Goal: Task Accomplishment & Management: Use online tool/utility

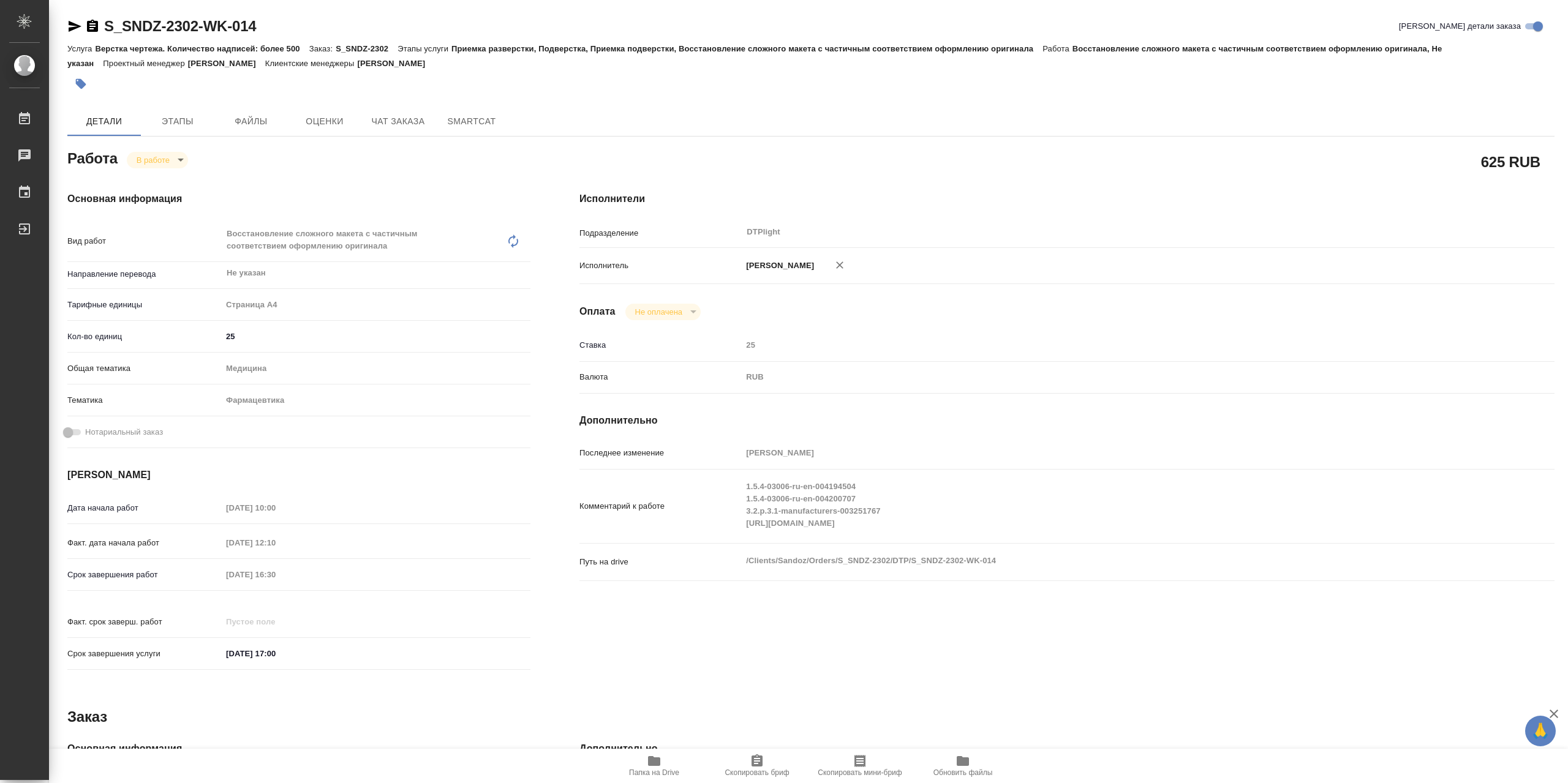
click at [664, 762] on span "Папка на Drive" at bounding box center [654, 765] width 88 height 23
click at [177, 161] on body "🙏 .cls-1 fill:#fff; AWATERA Сархатов Руслан Работы 0 Чаты График Выйти S_SNDZ-2…" at bounding box center [784, 392] width 1568 height 783
drag, startPoint x: 184, startPoint y: 178, endPoint x: 310, endPoint y: 108, distance: 144.1
click at [185, 178] on li "Выполнен" at bounding box center [167, 183] width 81 height 21
type textarea "x"
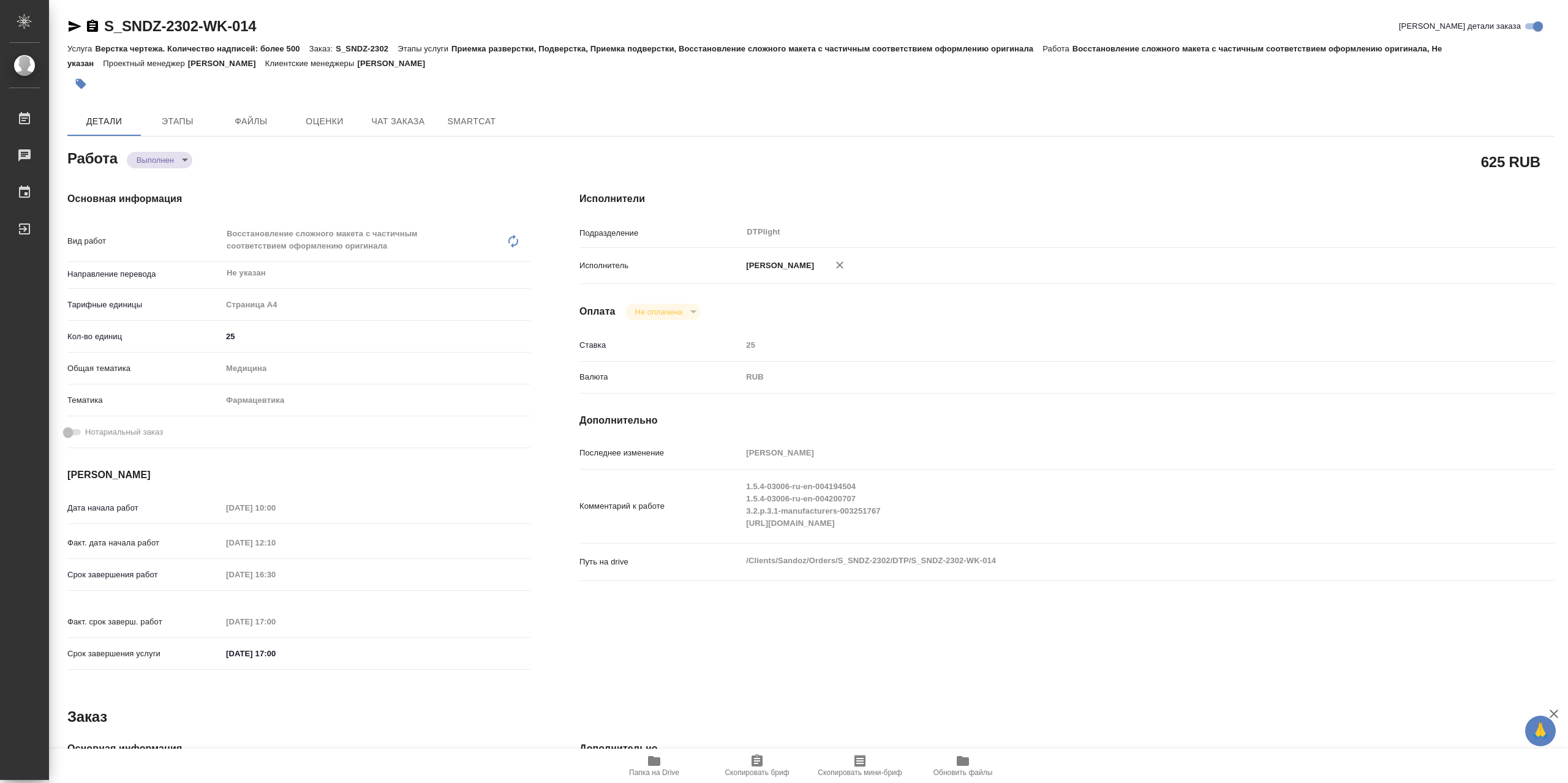
type textarea "x"
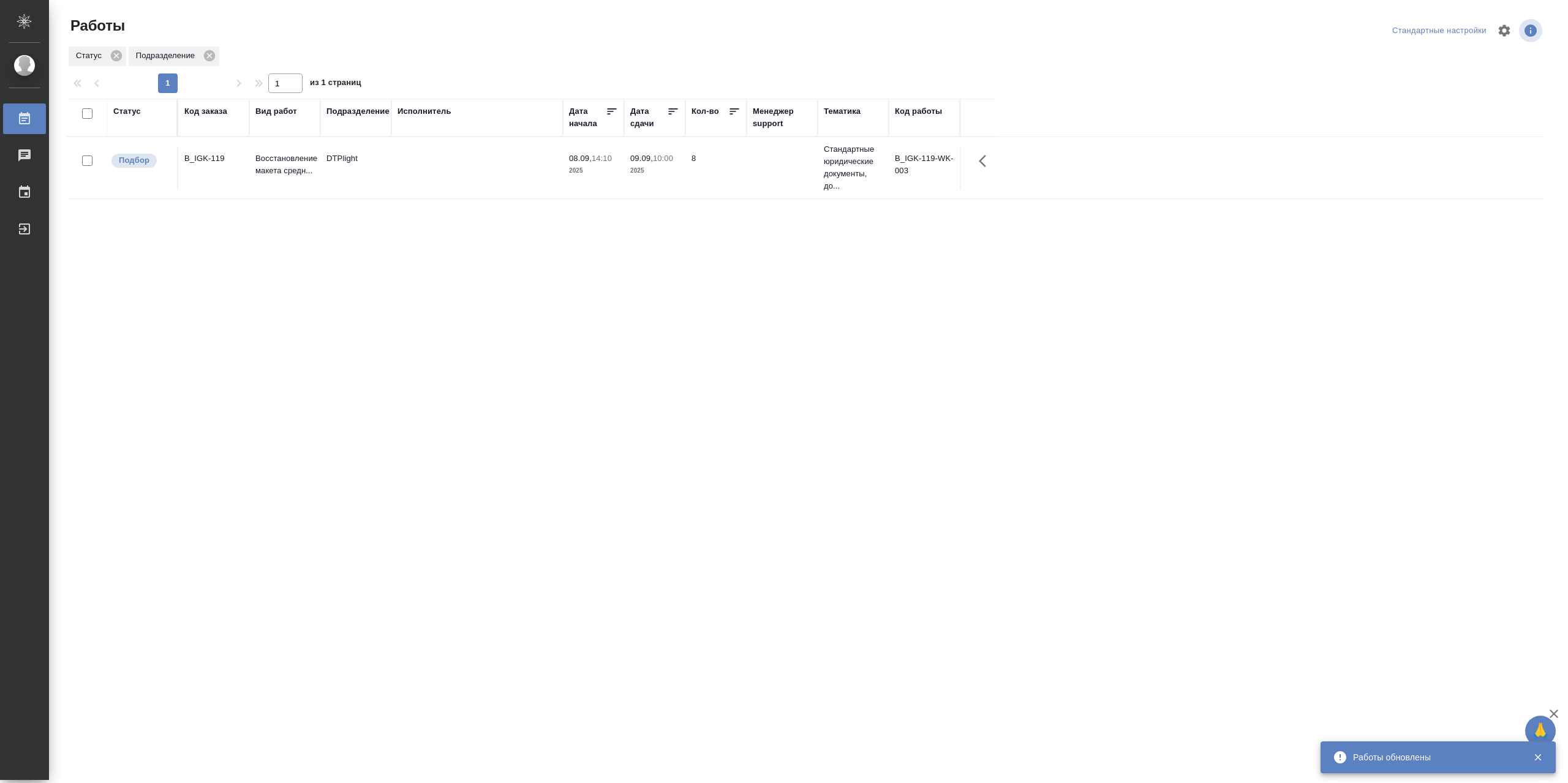
click at [412, 182] on td at bounding box center [477, 168] width 171 height 43
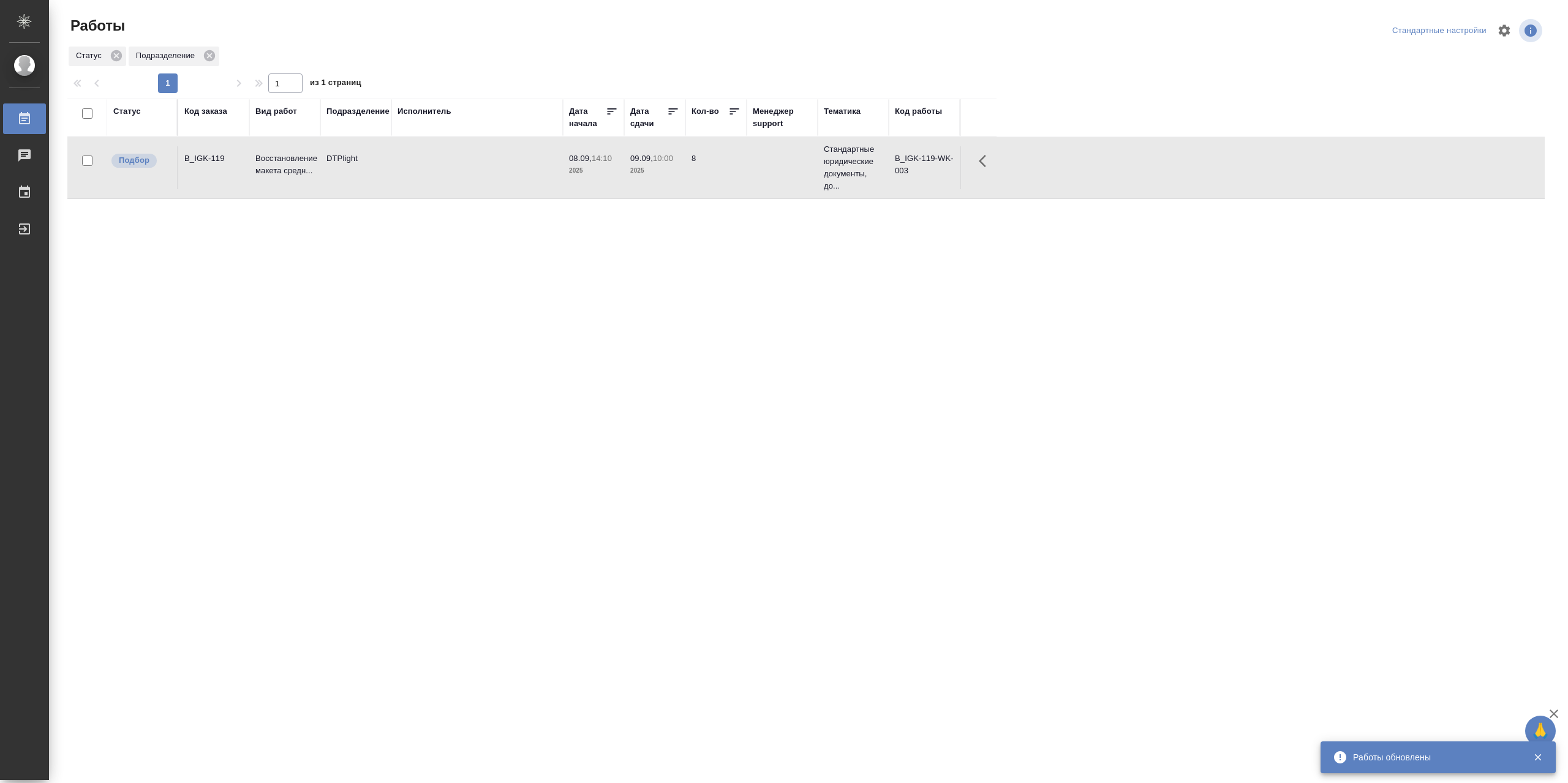
click at [412, 182] on td at bounding box center [477, 168] width 171 height 43
click at [25, 225] on div "Выйти" at bounding box center [9, 229] width 31 height 18
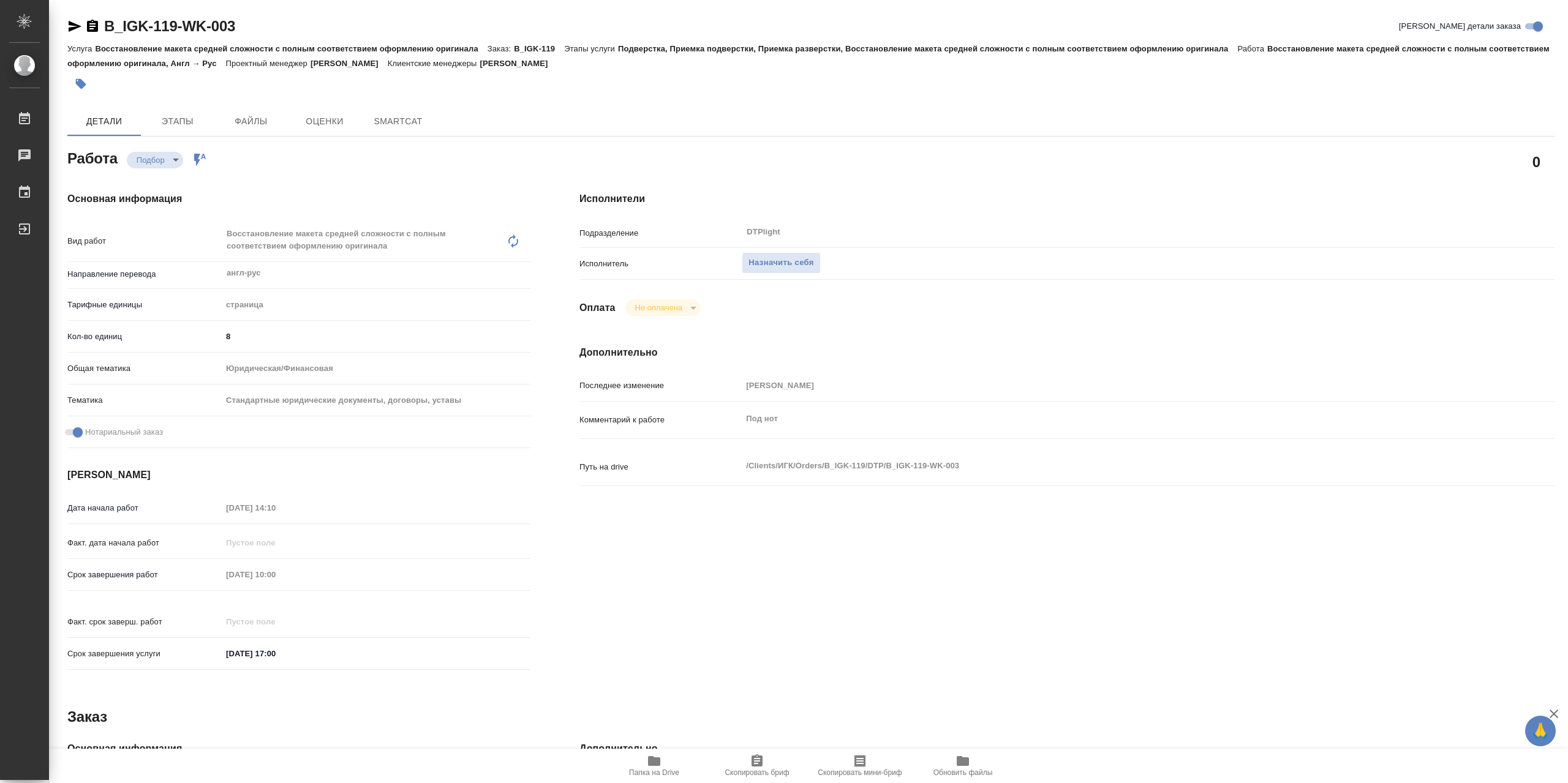
type textarea "x"
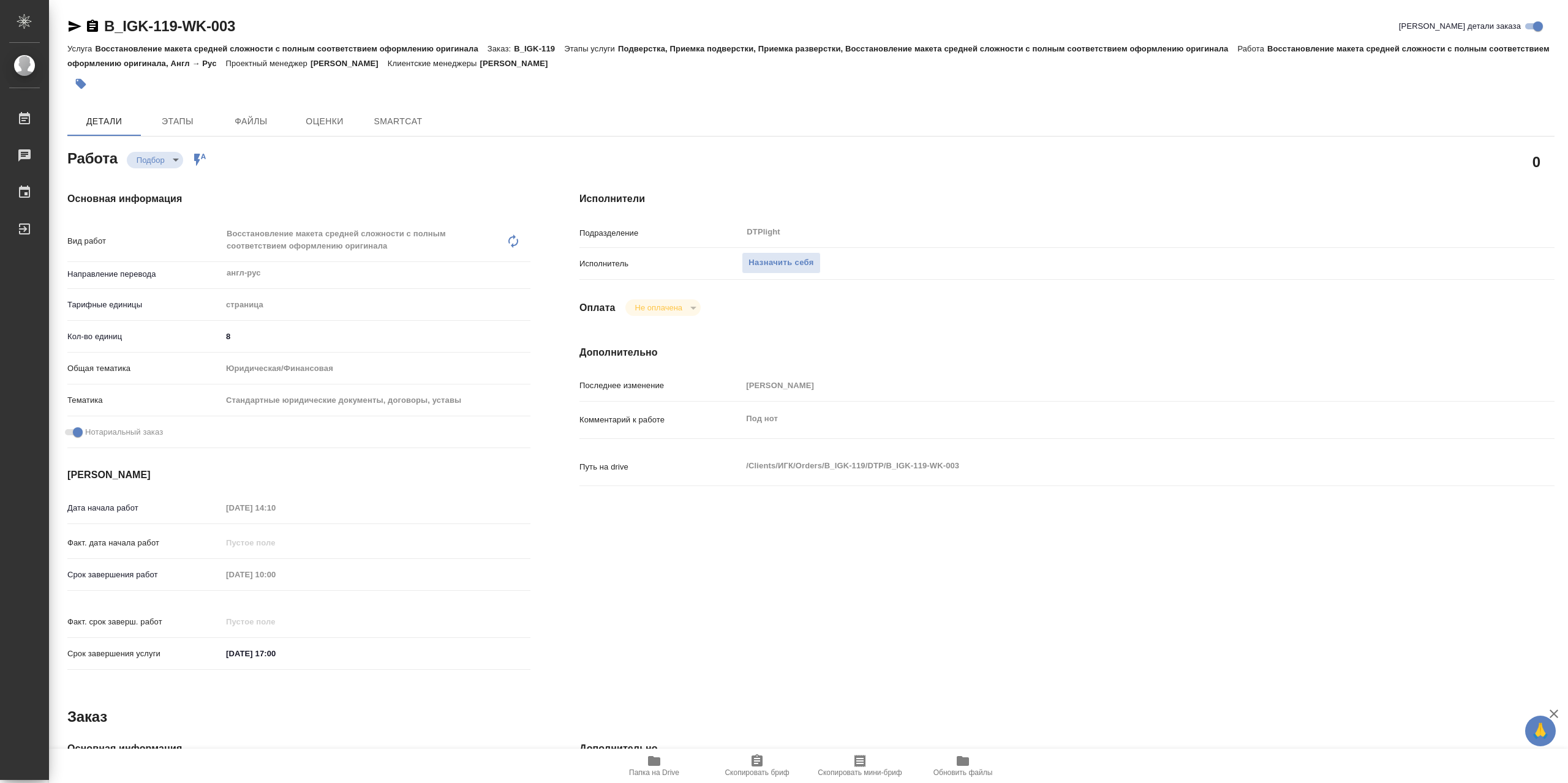
type textarea "x"
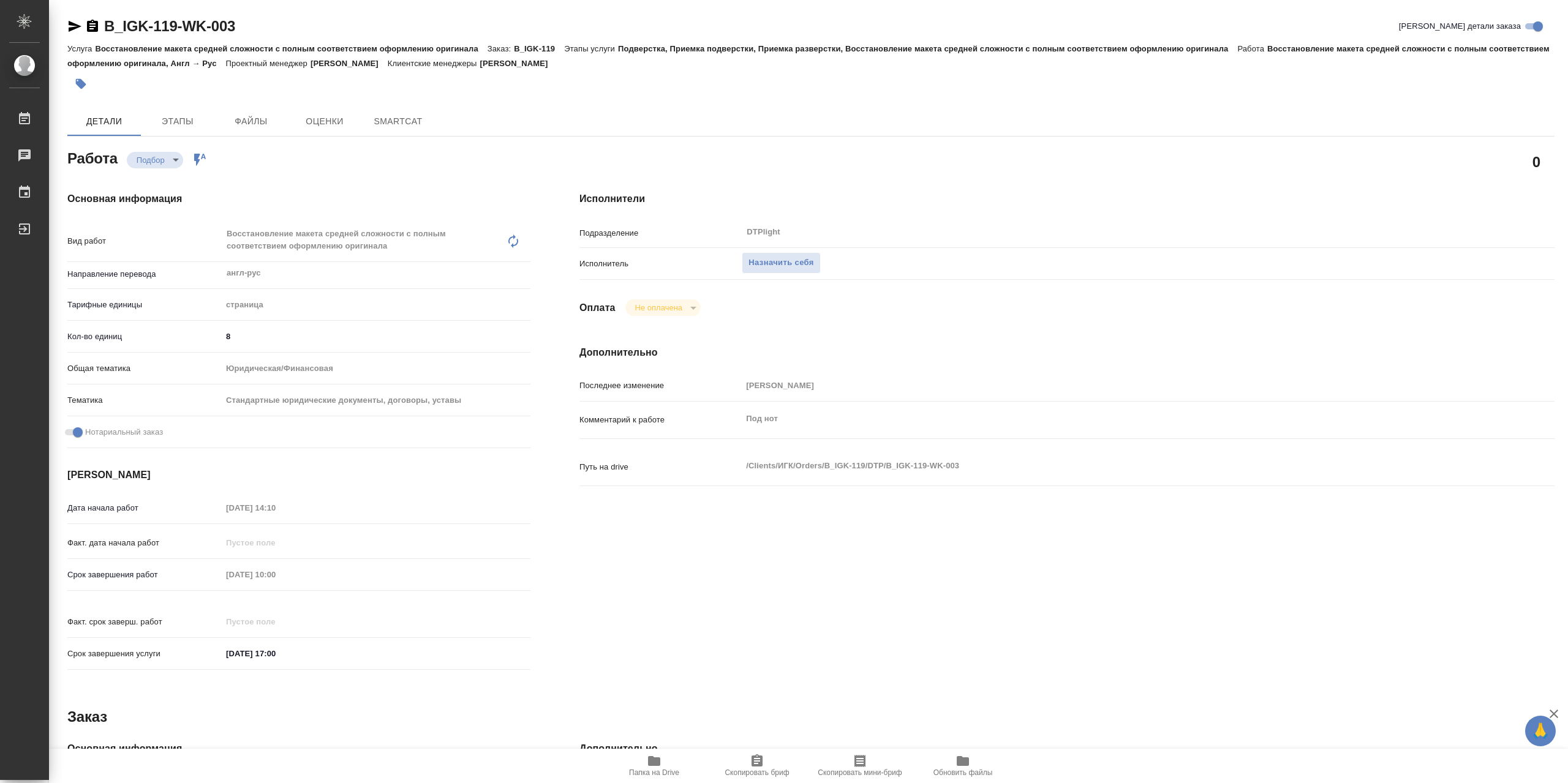
type textarea "x"
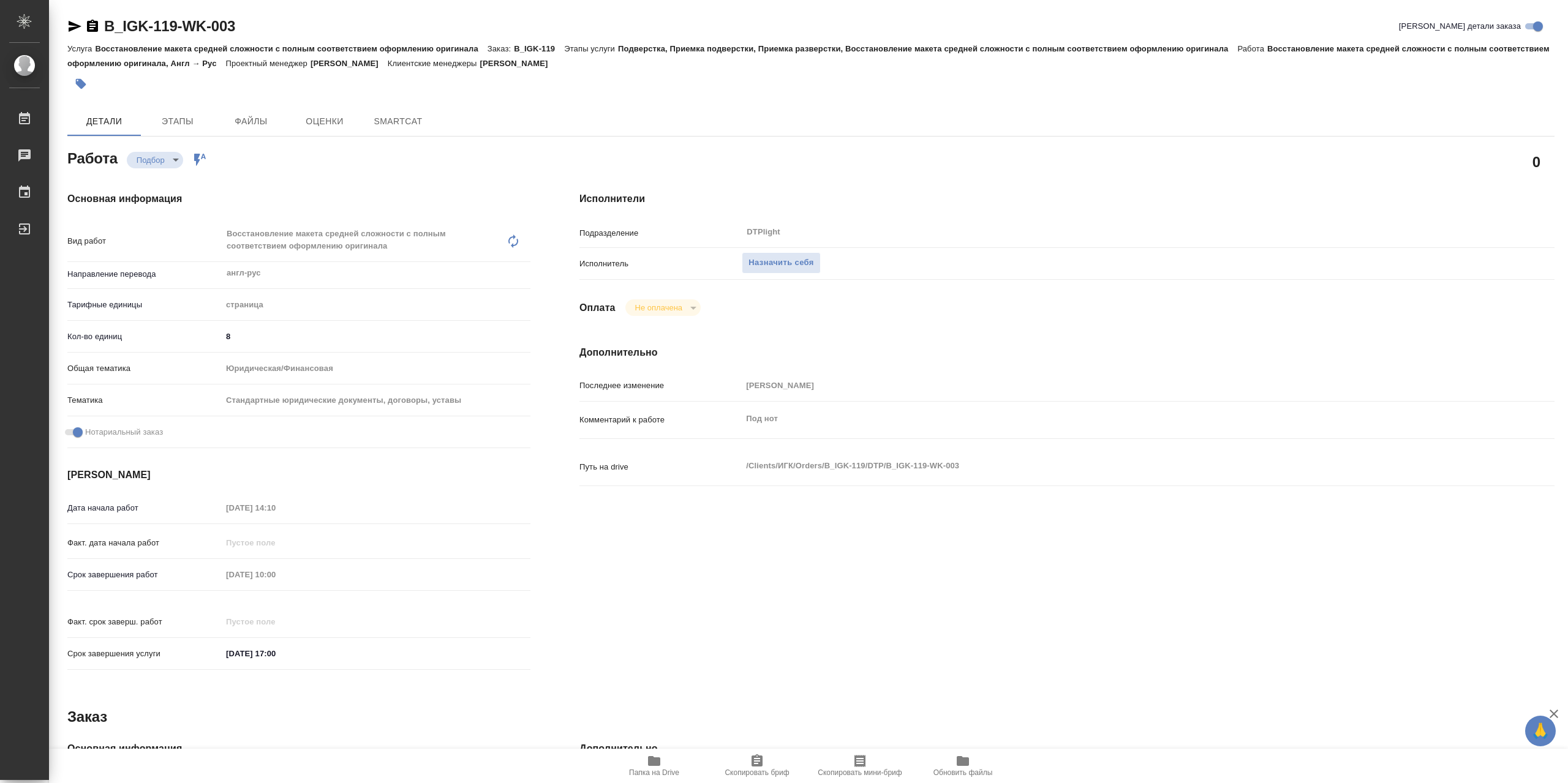
type textarea "x"
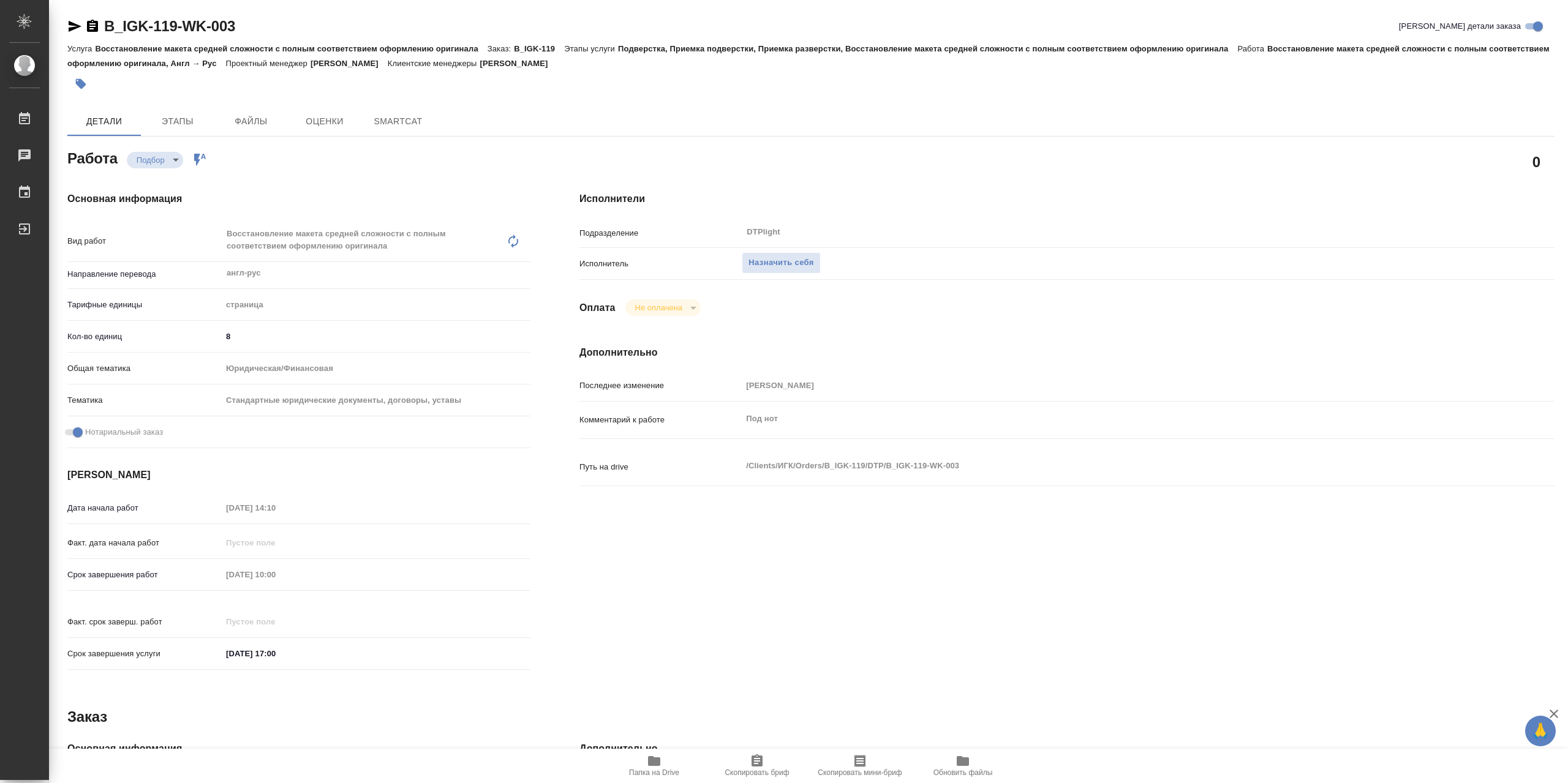
type textarea "x"
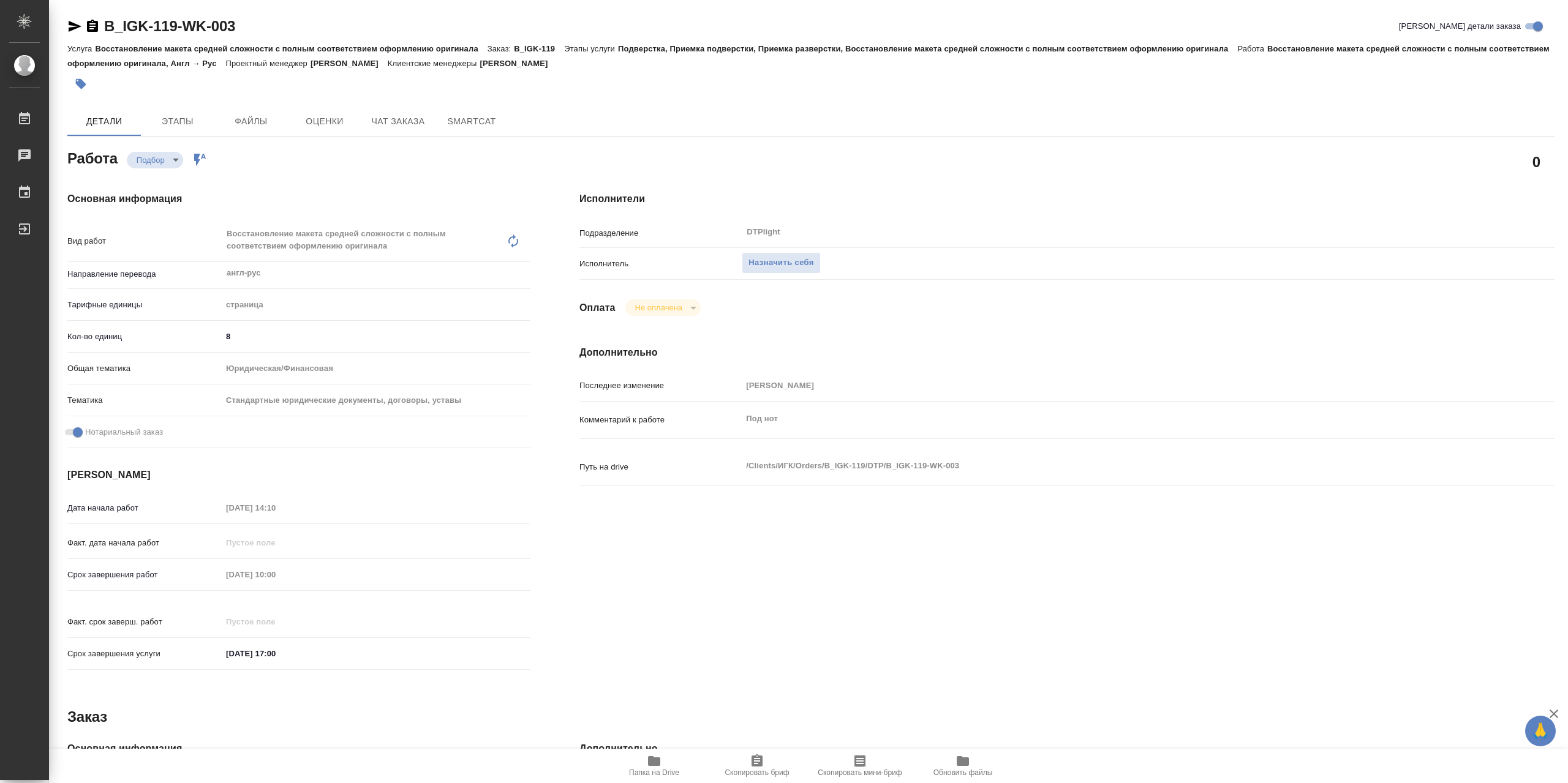
click at [655, 771] on span "Папка на Drive" at bounding box center [654, 773] width 51 height 9
type textarea "x"
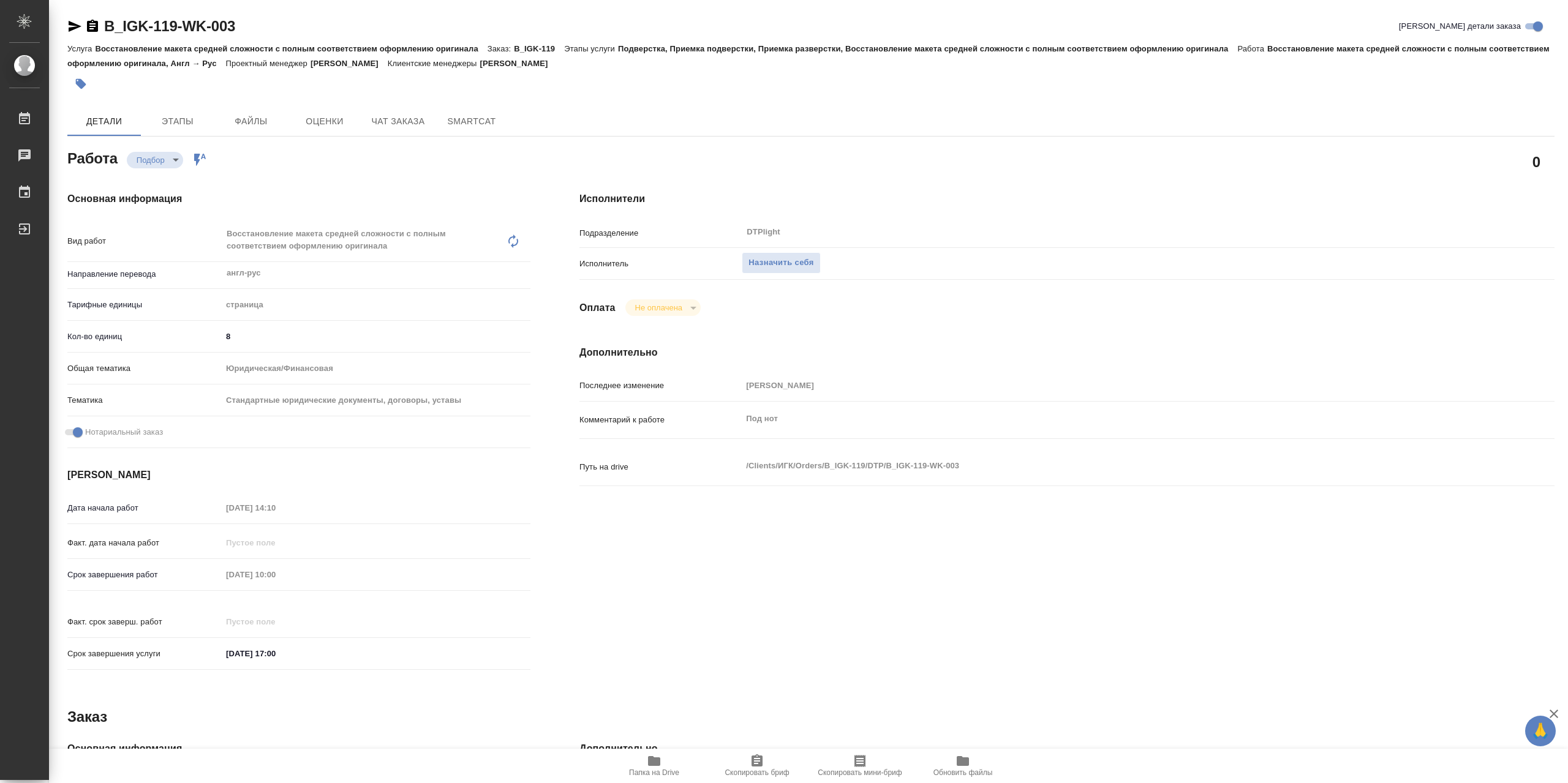
type textarea "x"
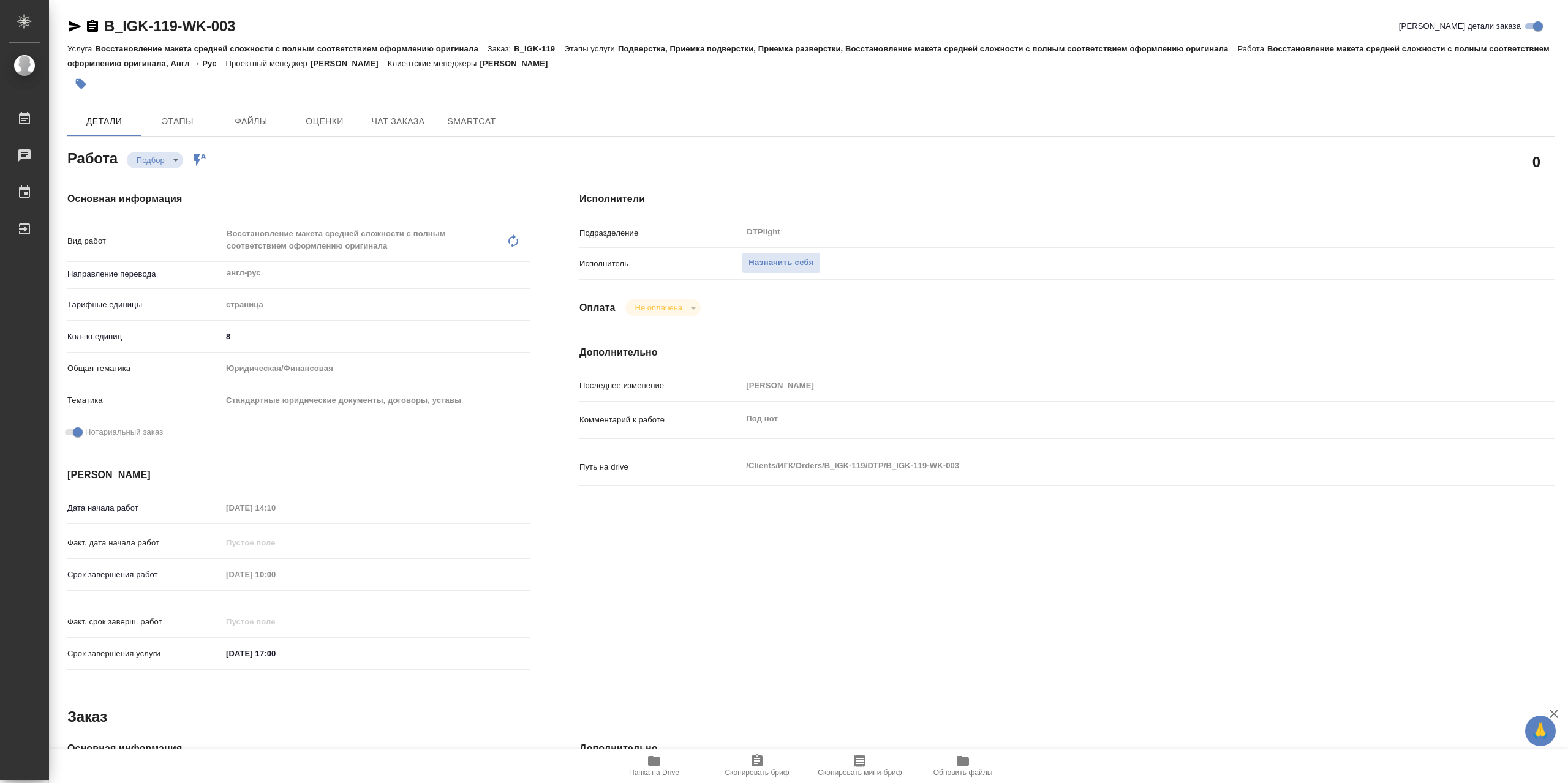
type textarea "x"
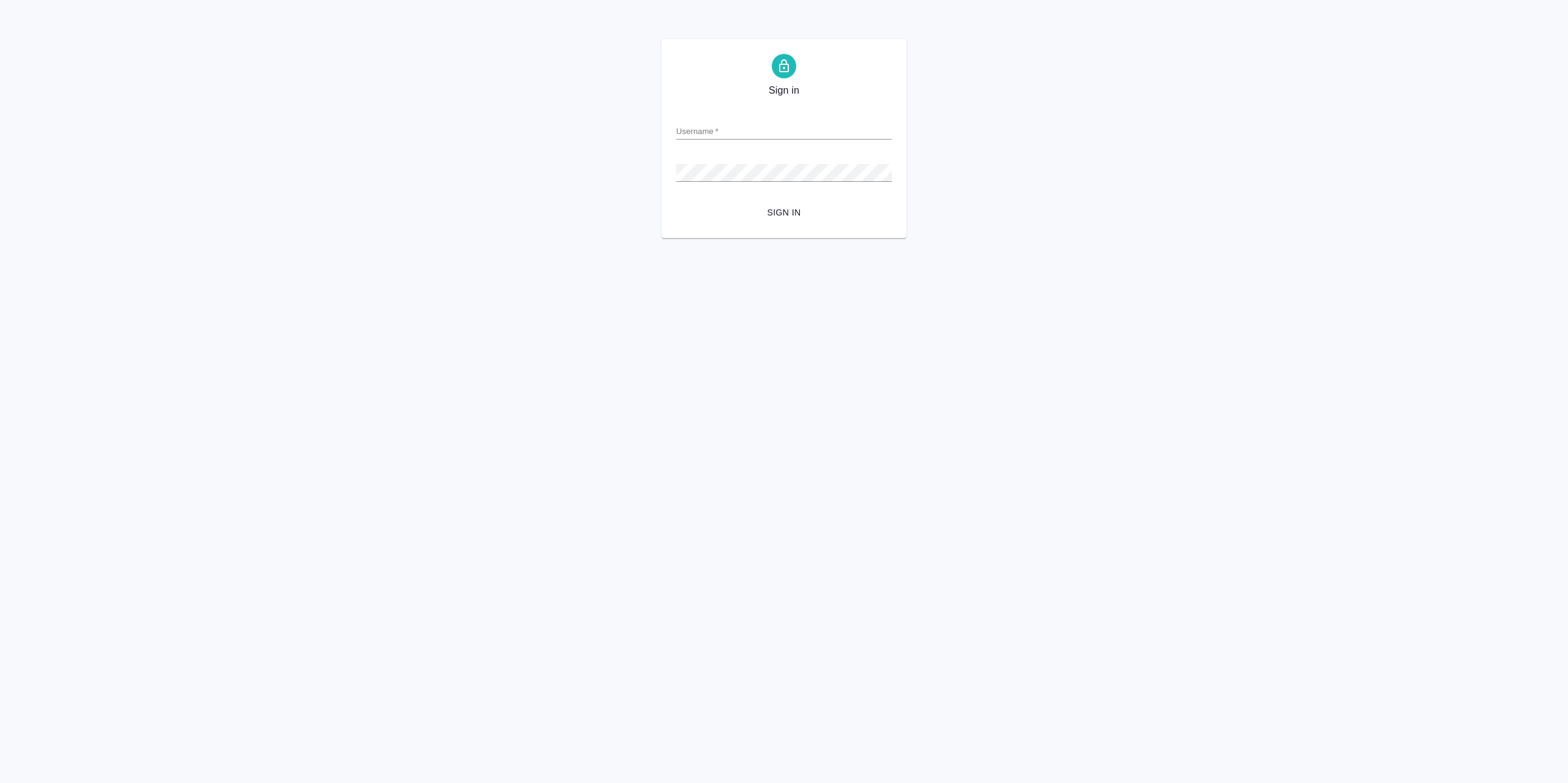
type input "[EMAIL_ADDRESS][DOMAIN_NAME]"
click at [838, 212] on span "Sign in" at bounding box center [784, 212] width 196 height 15
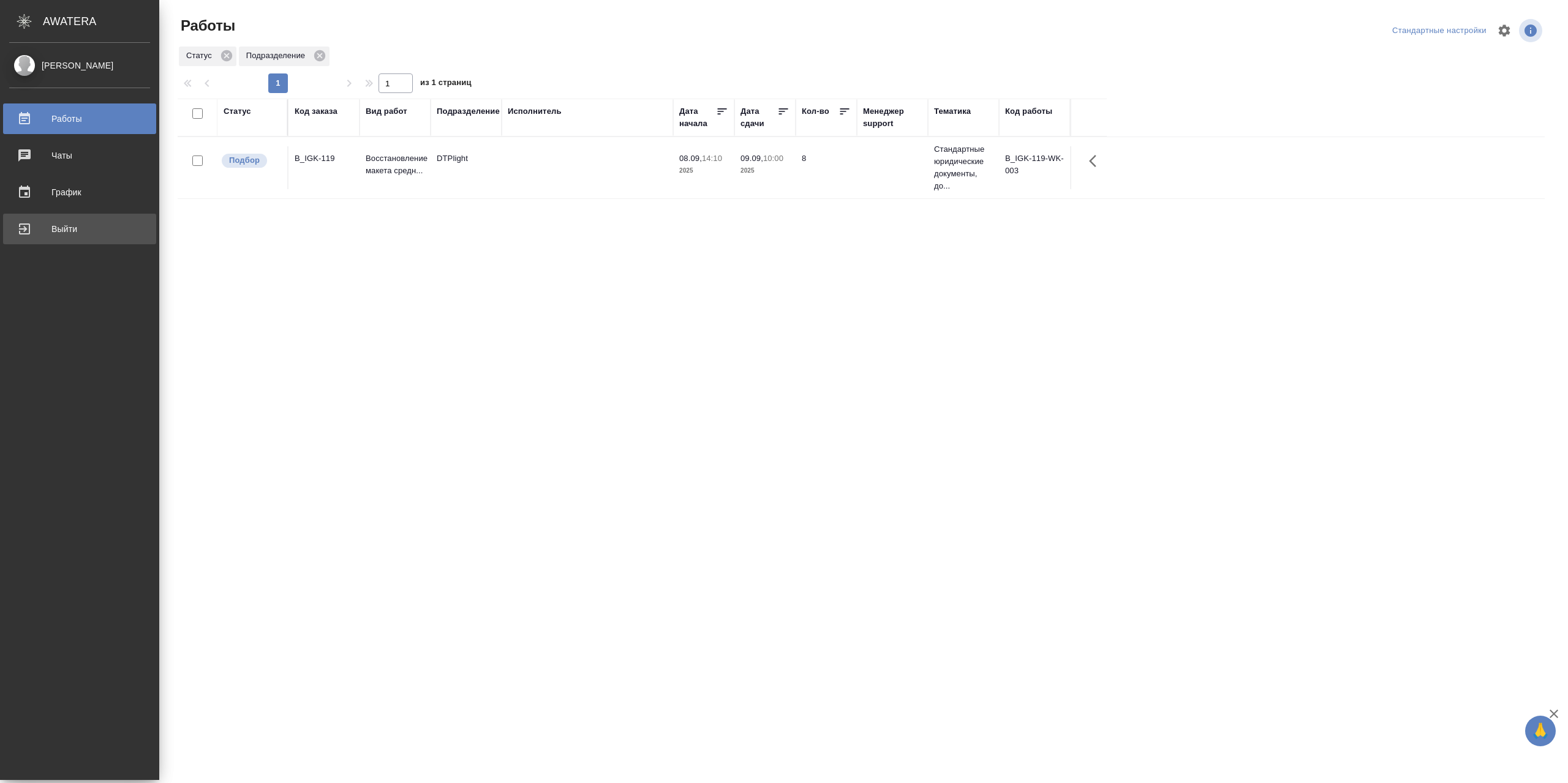
click at [45, 237] on div "Выйти" at bounding box center [79, 229] width 141 height 18
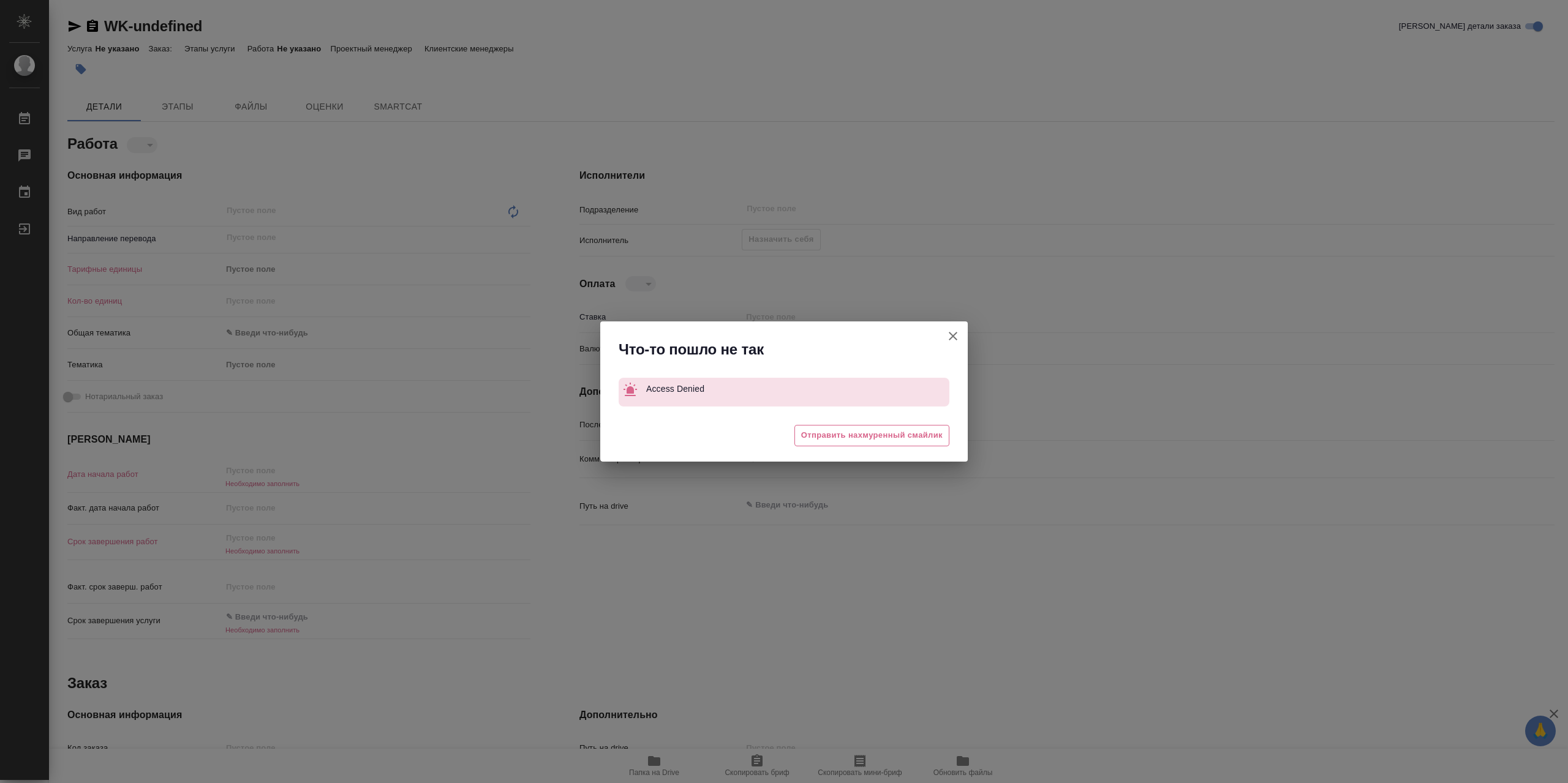
type textarea "x"
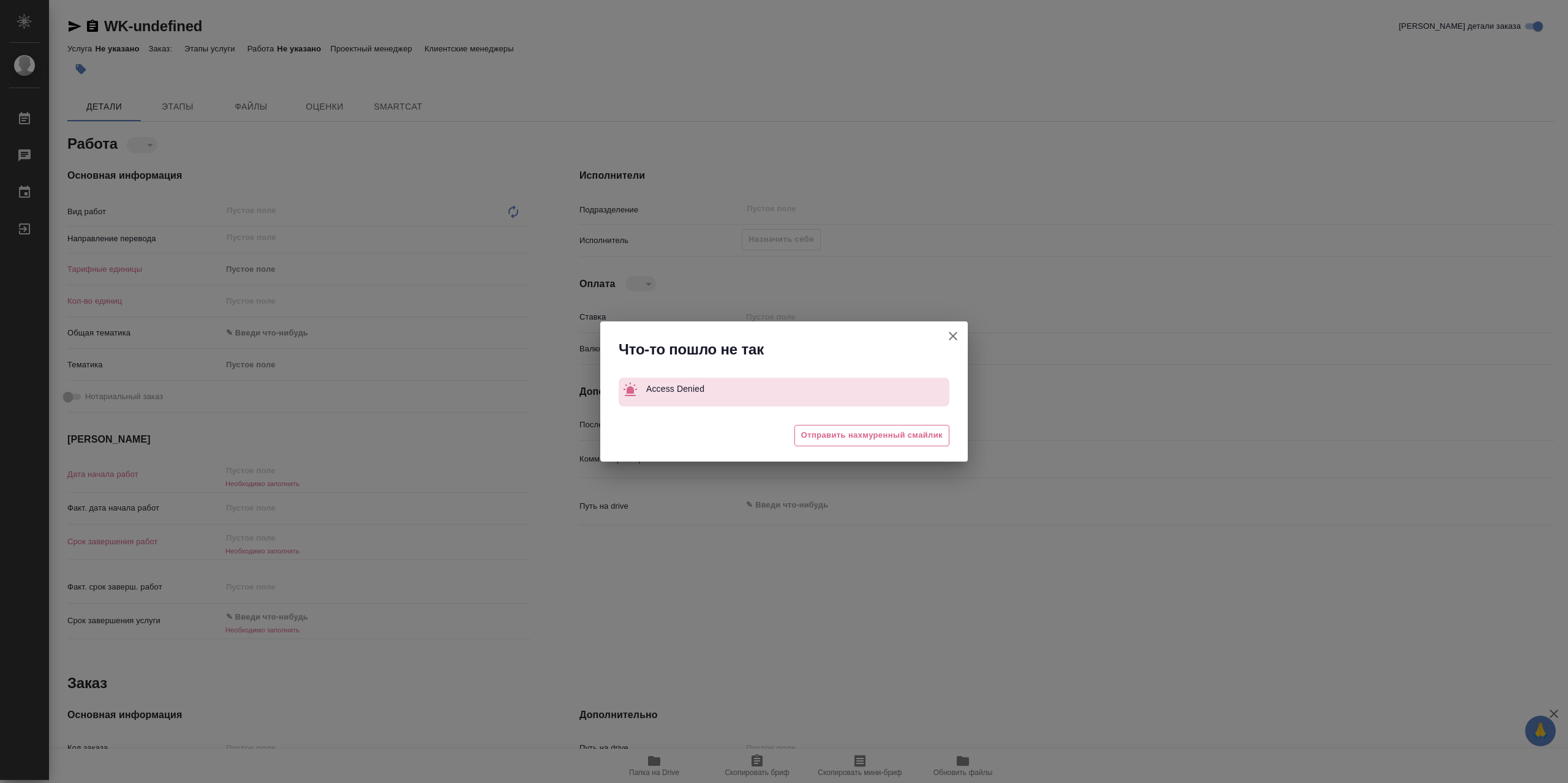
click at [957, 337] on icon "button" at bounding box center [953, 336] width 15 height 15
type textarea "x"
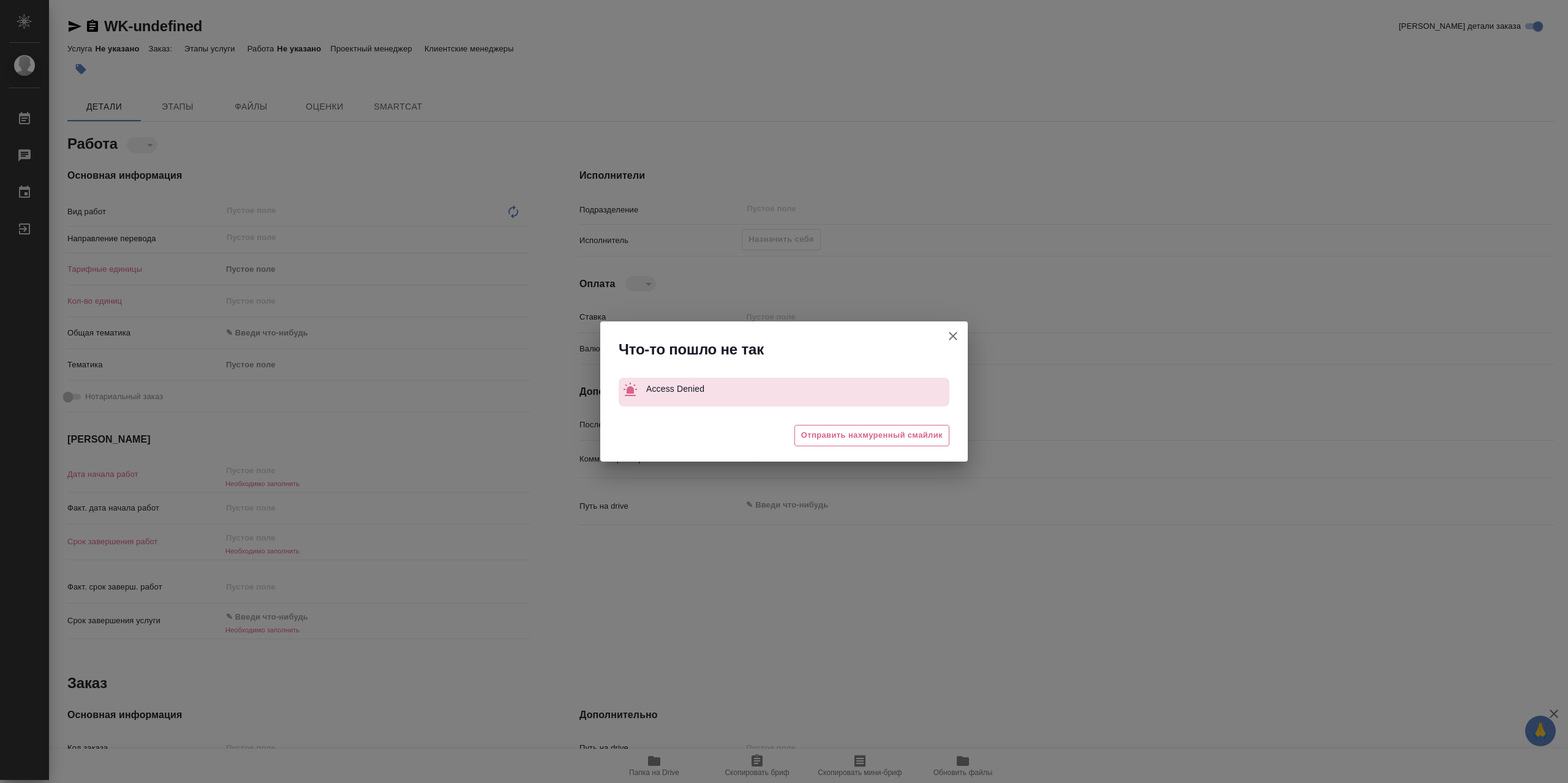
type textarea "x"
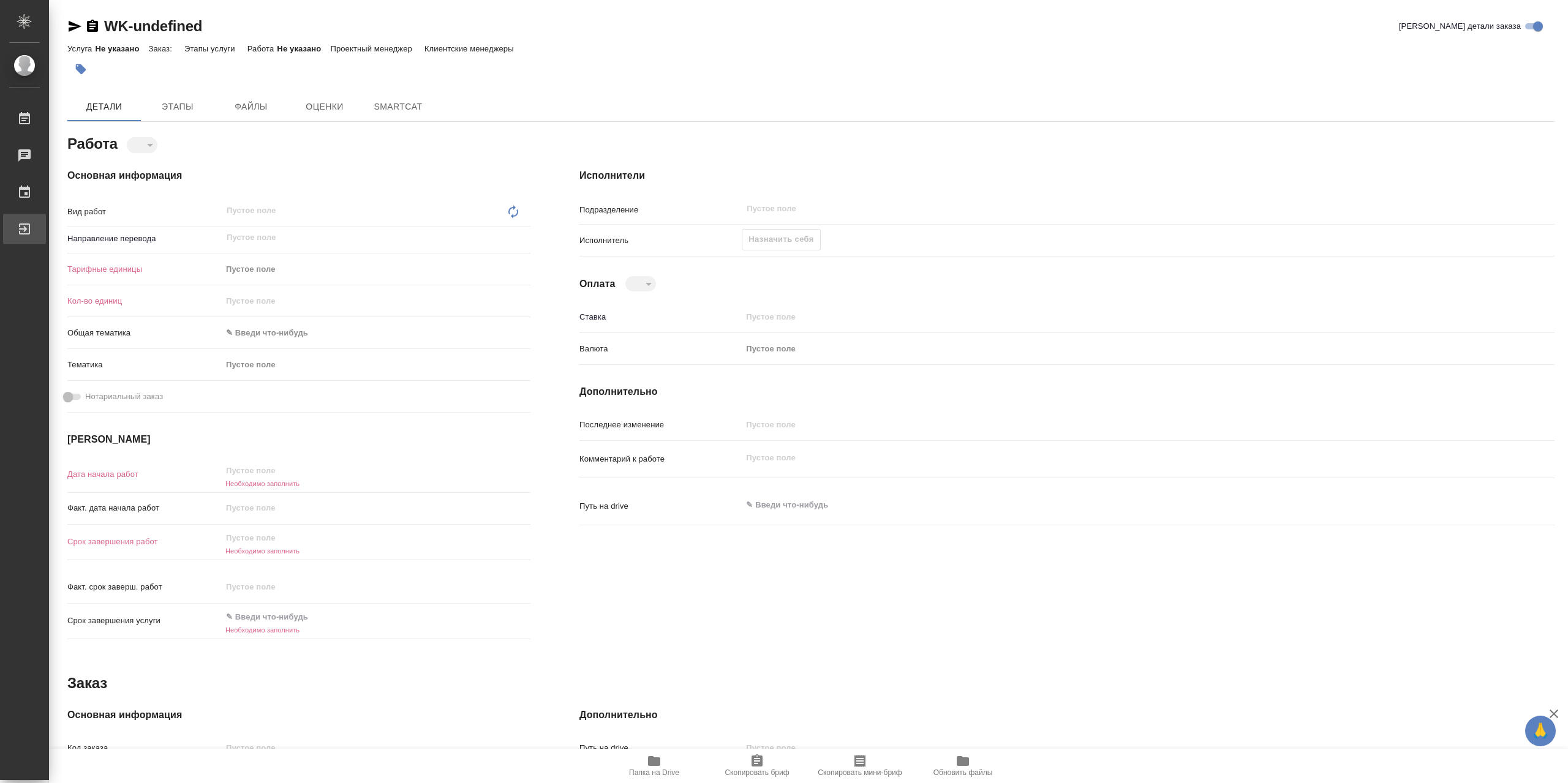
type textarea "x"
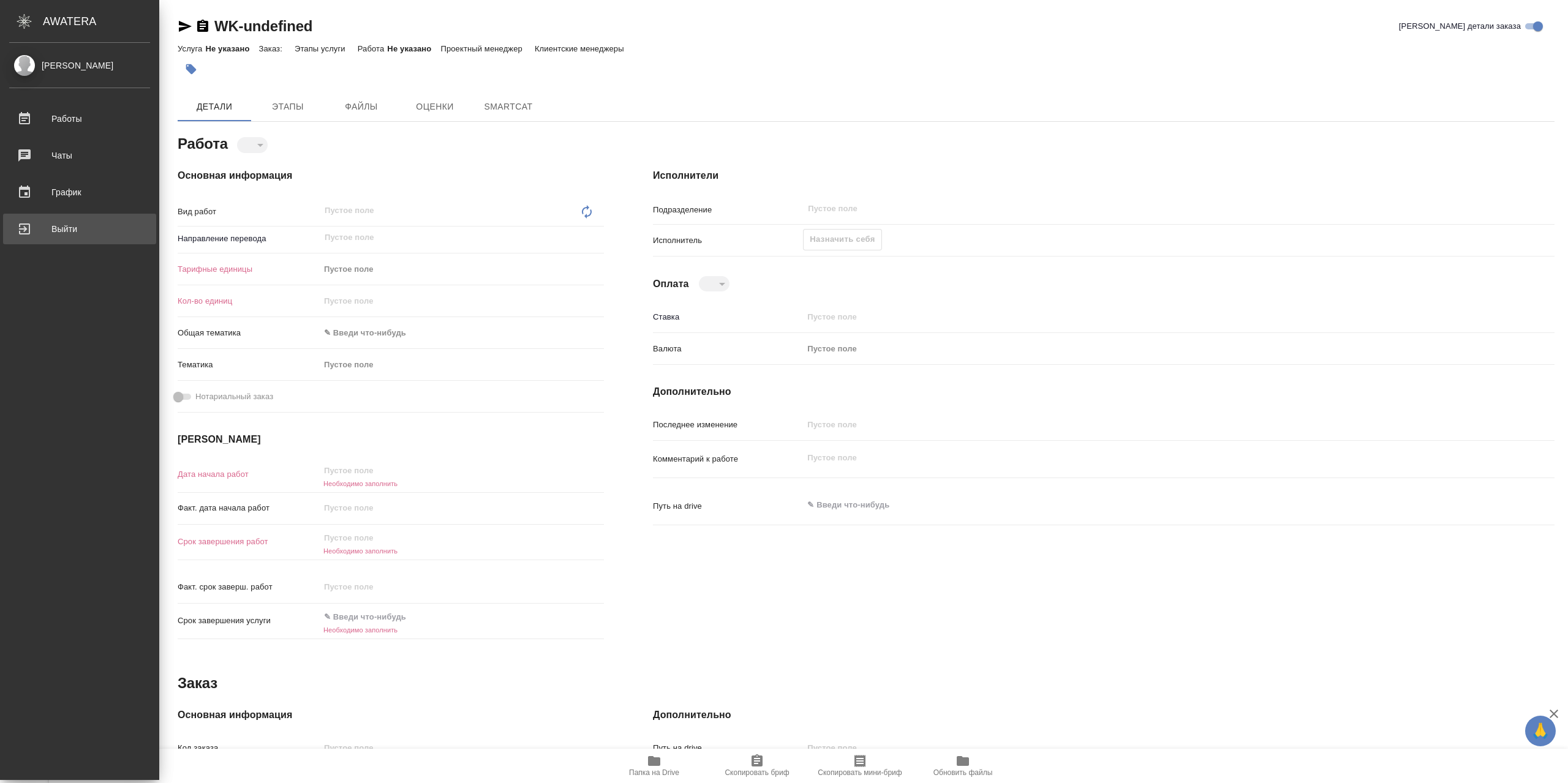
type textarea "x"
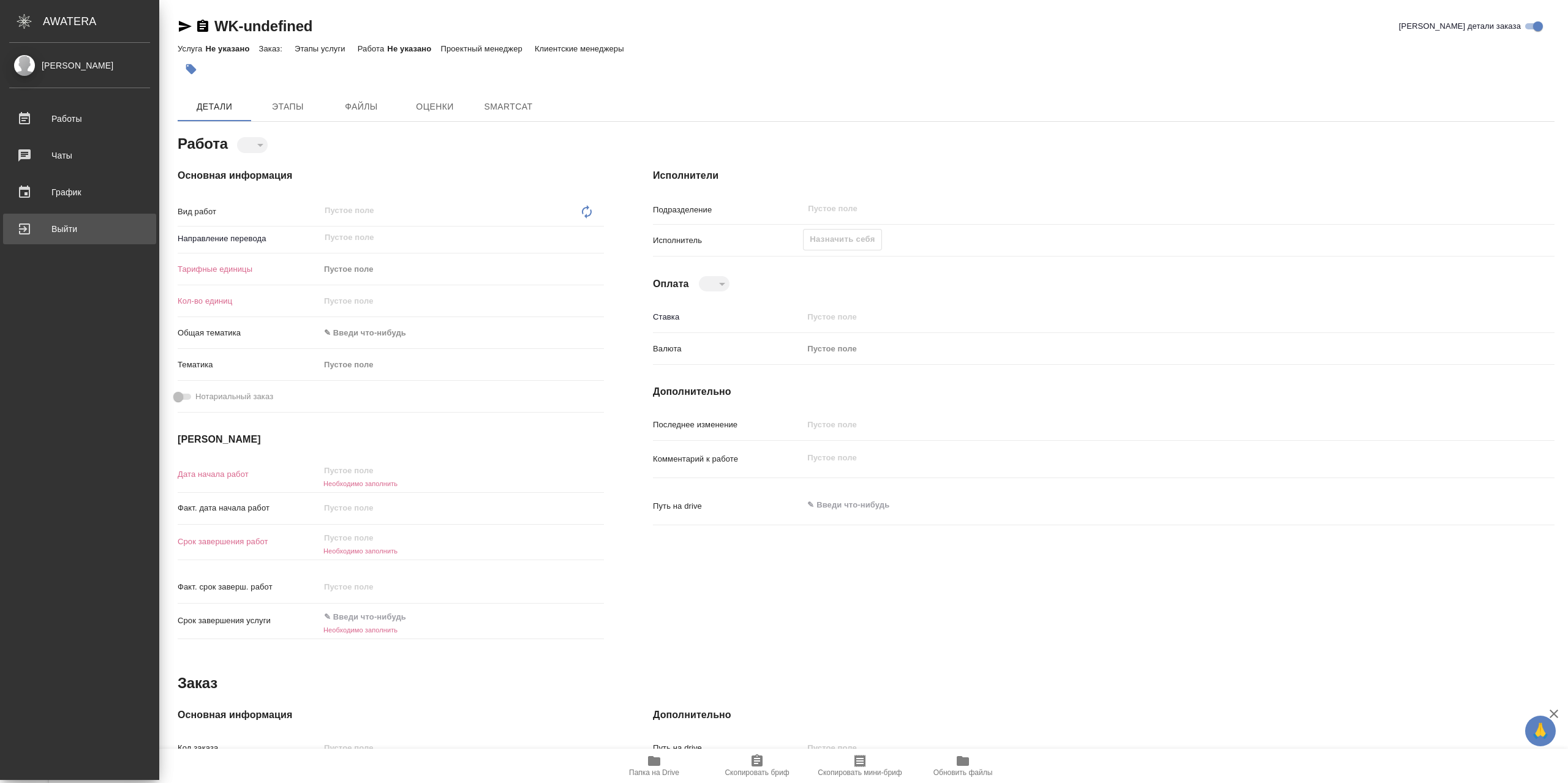
click at [33, 230] on div "Выйти" at bounding box center [79, 229] width 141 height 18
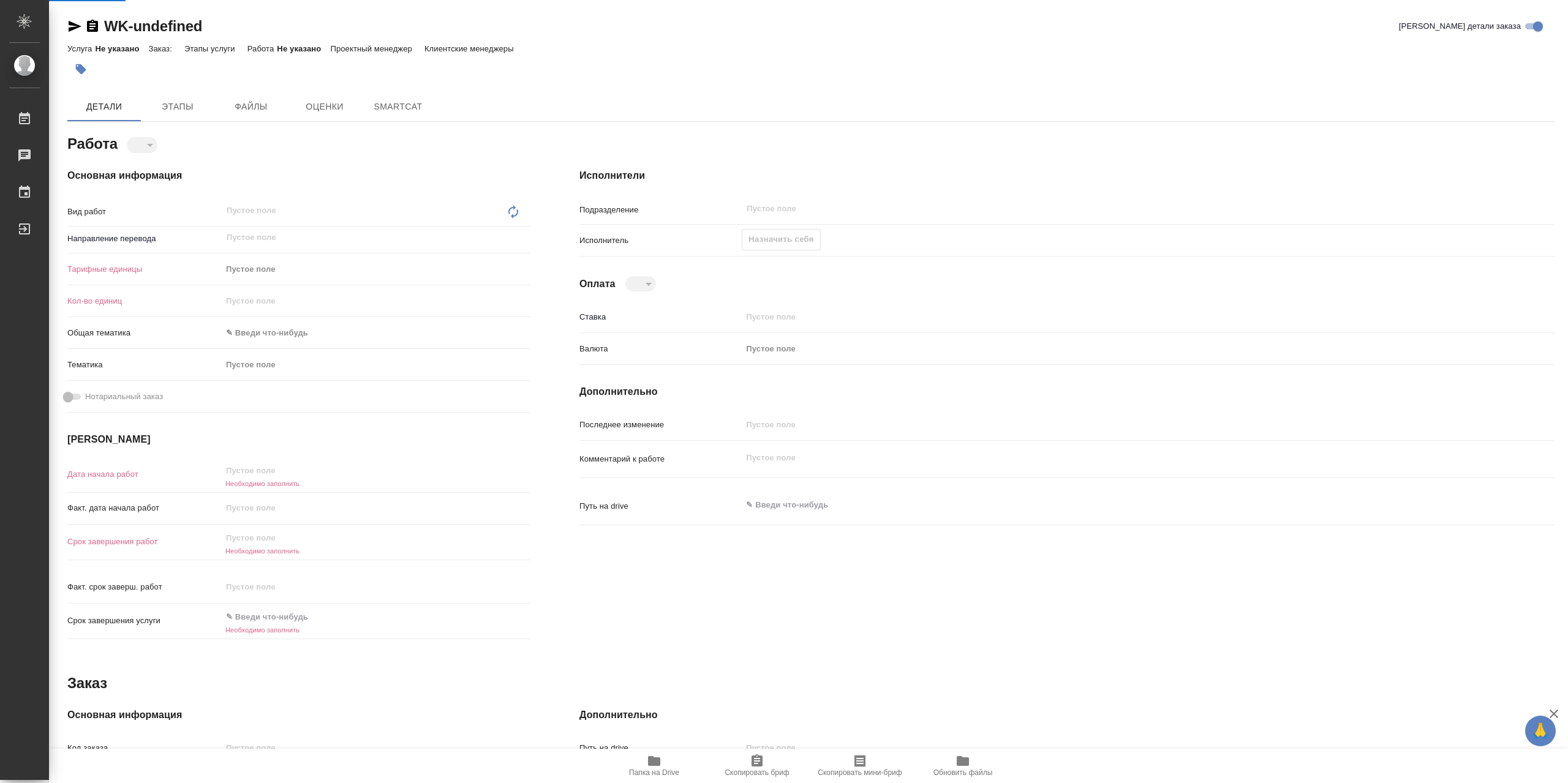
type textarea "x"
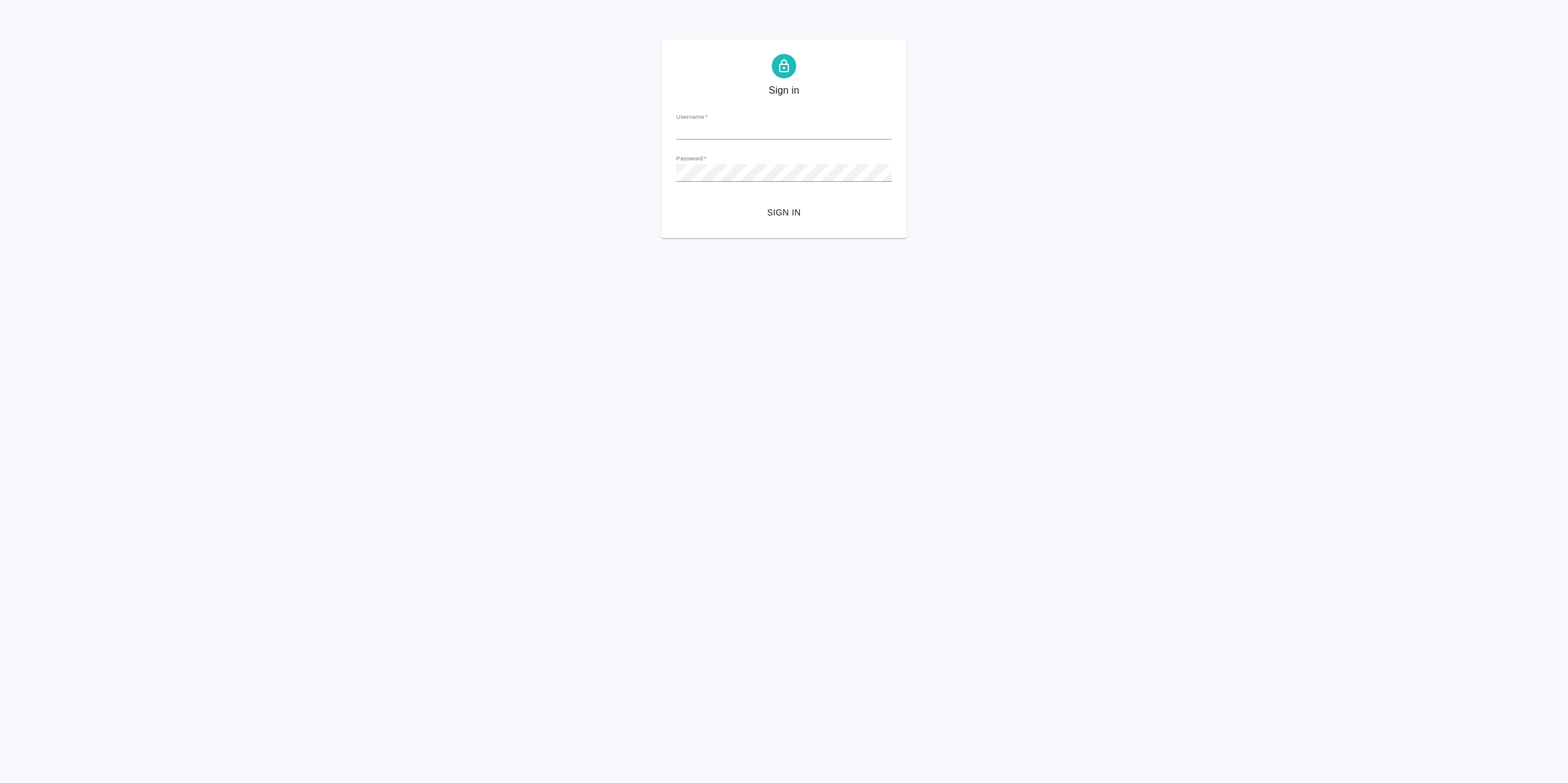
type input "[EMAIL_ADDRESS][DOMAIN_NAME]"
click at [805, 224] on button "Sign in" at bounding box center [784, 212] width 216 height 23
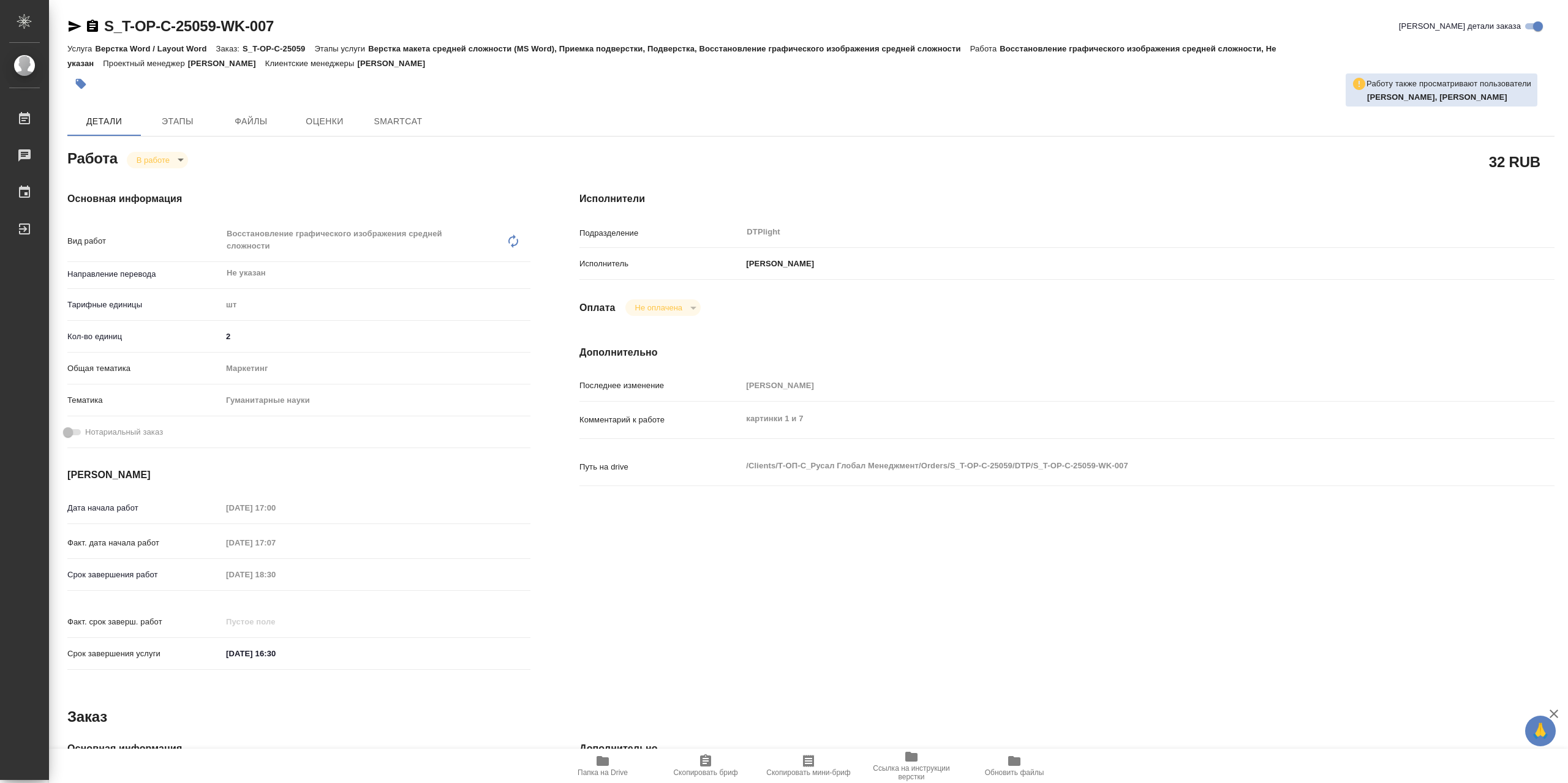
type textarea "x"
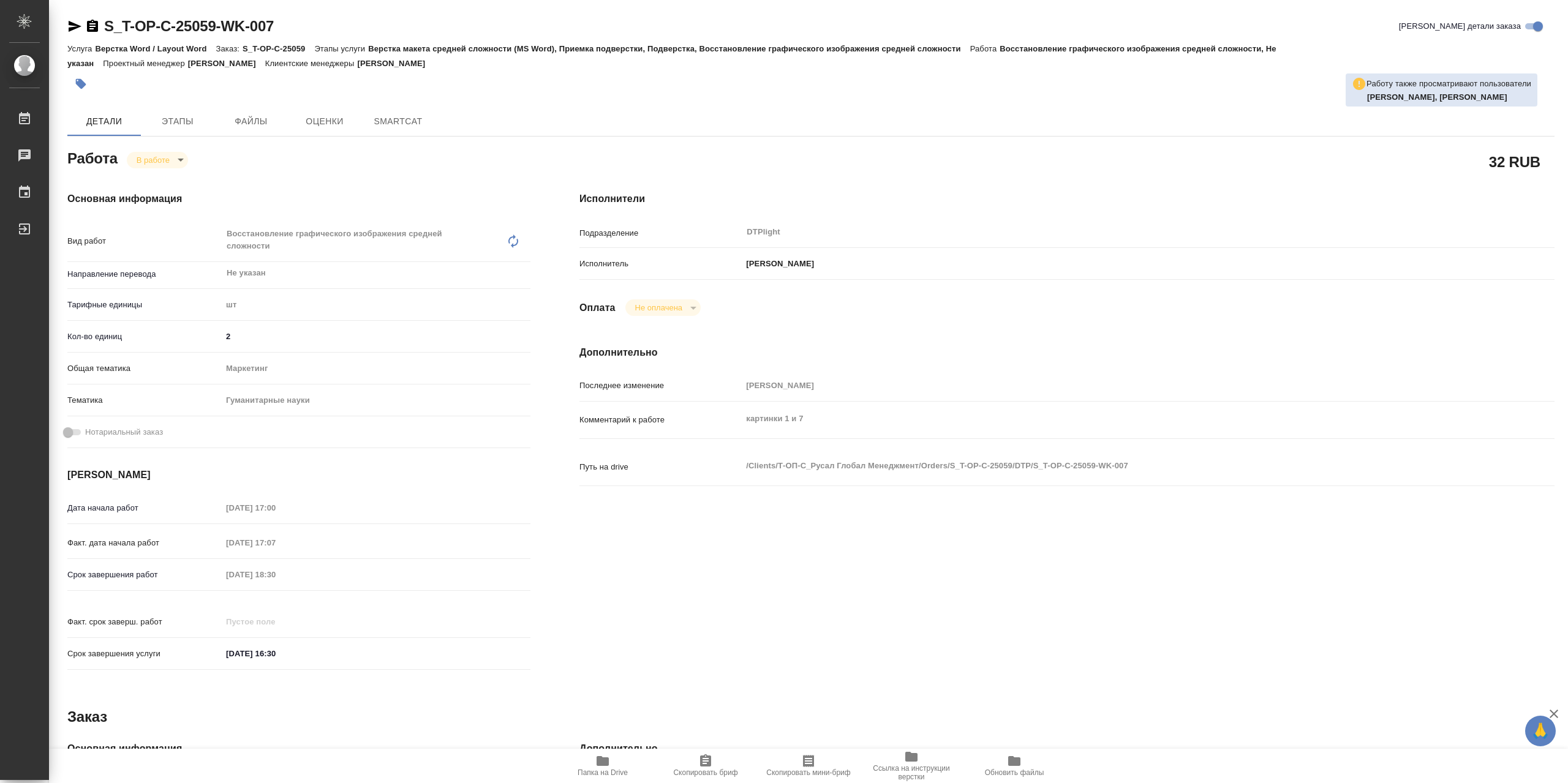
type textarea "x"
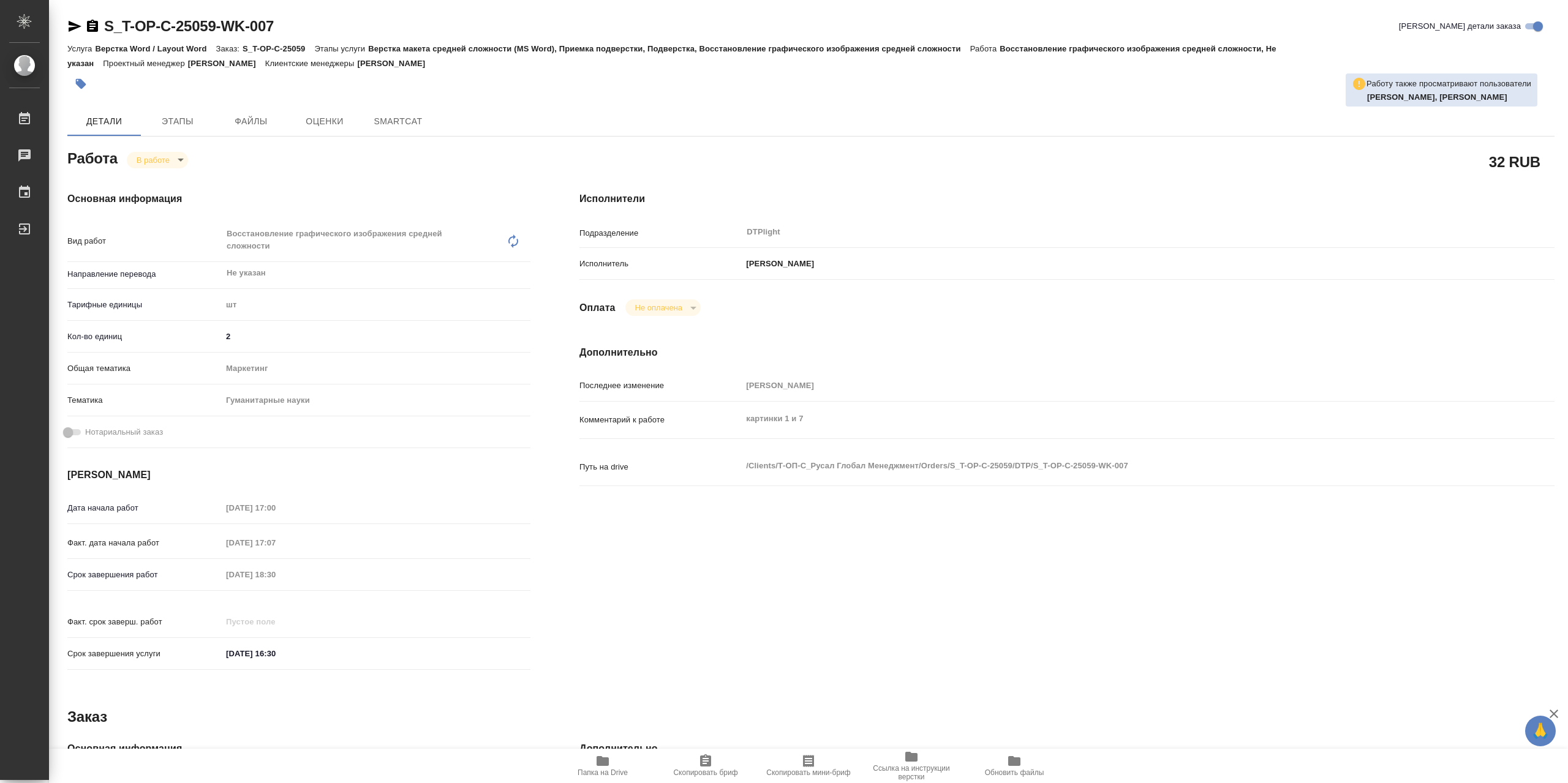
type textarea "x"
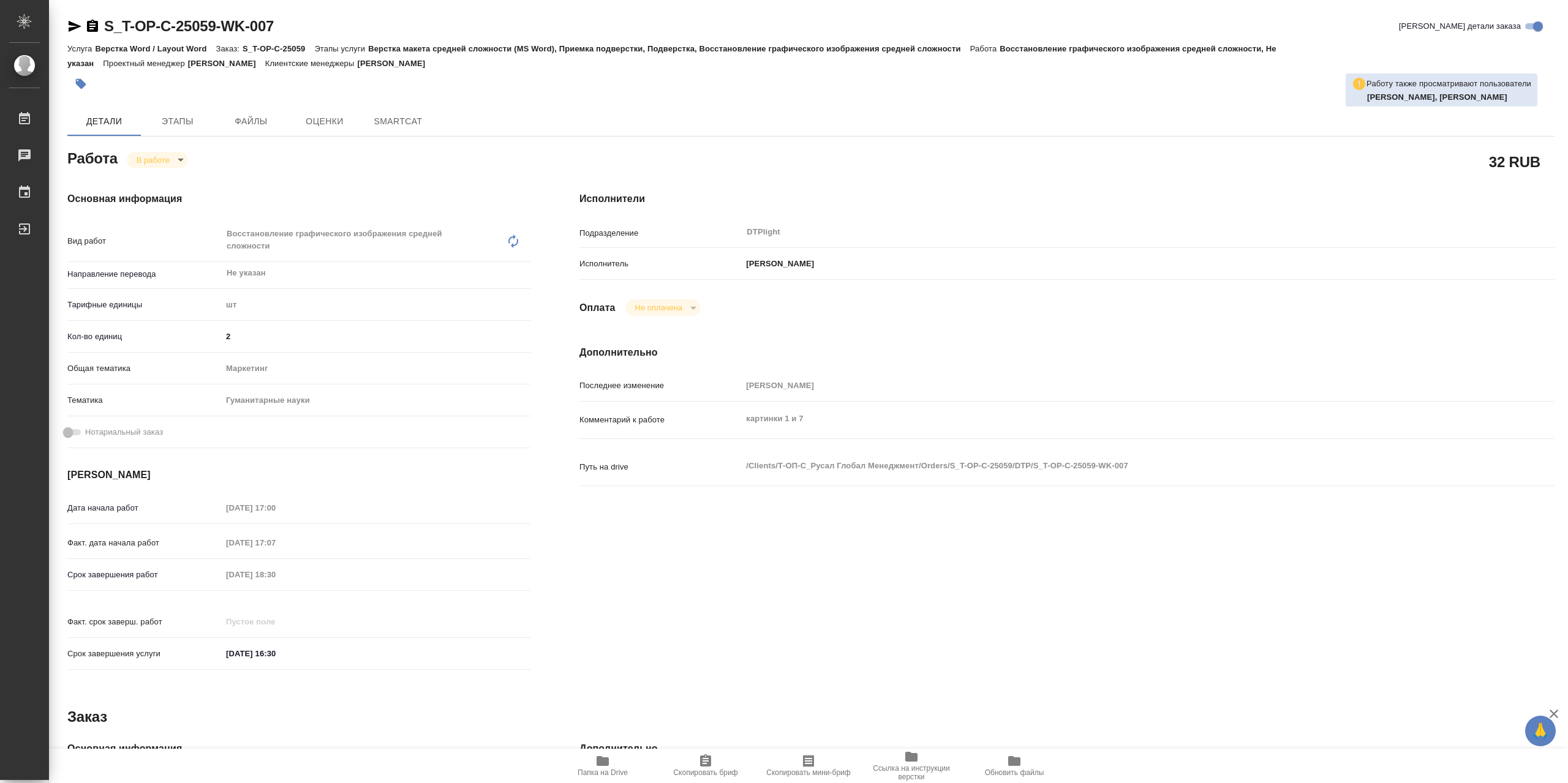
type textarea "x"
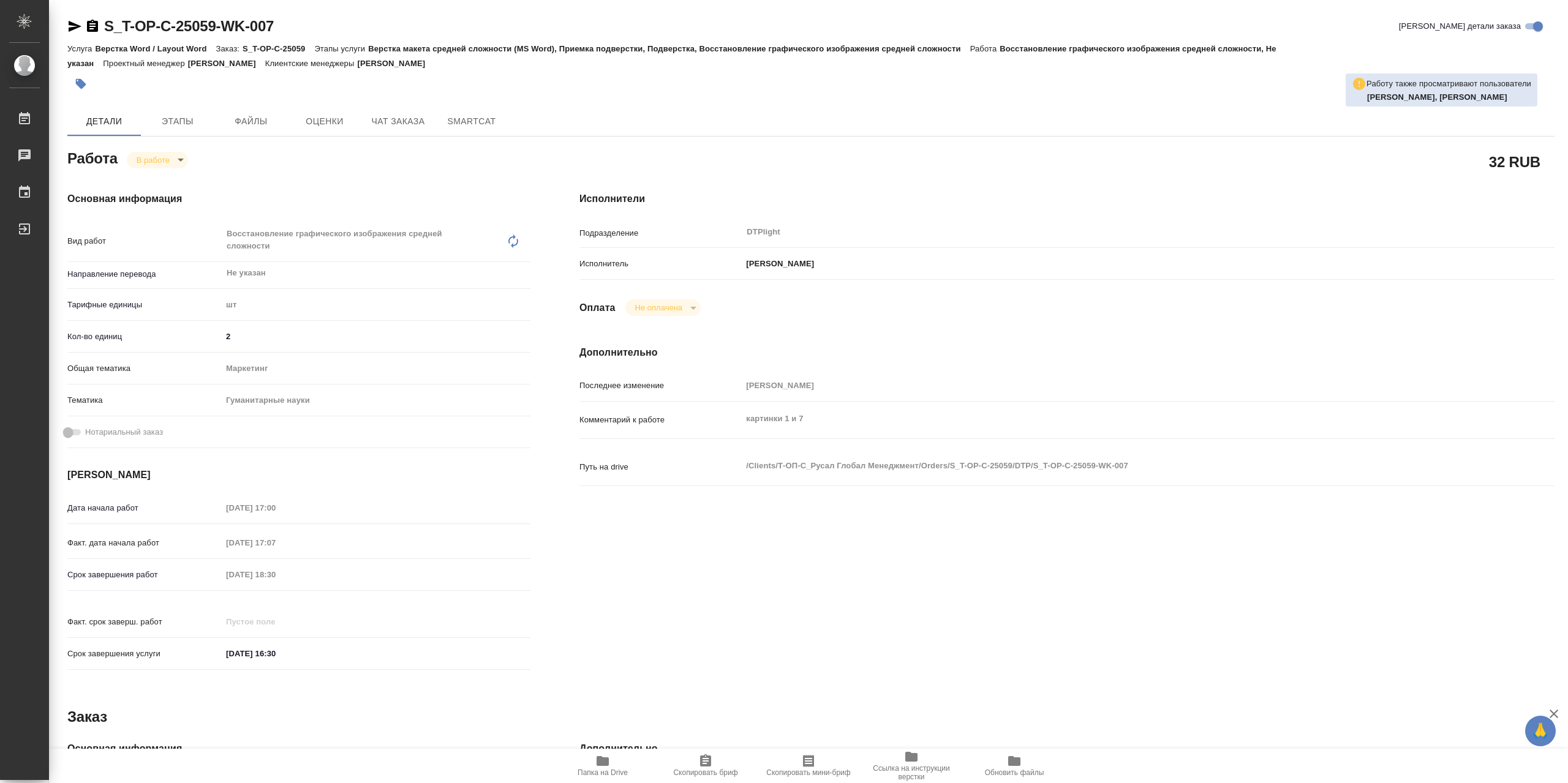
click at [610, 755] on icon "button" at bounding box center [603, 761] width 15 height 15
type textarea "x"
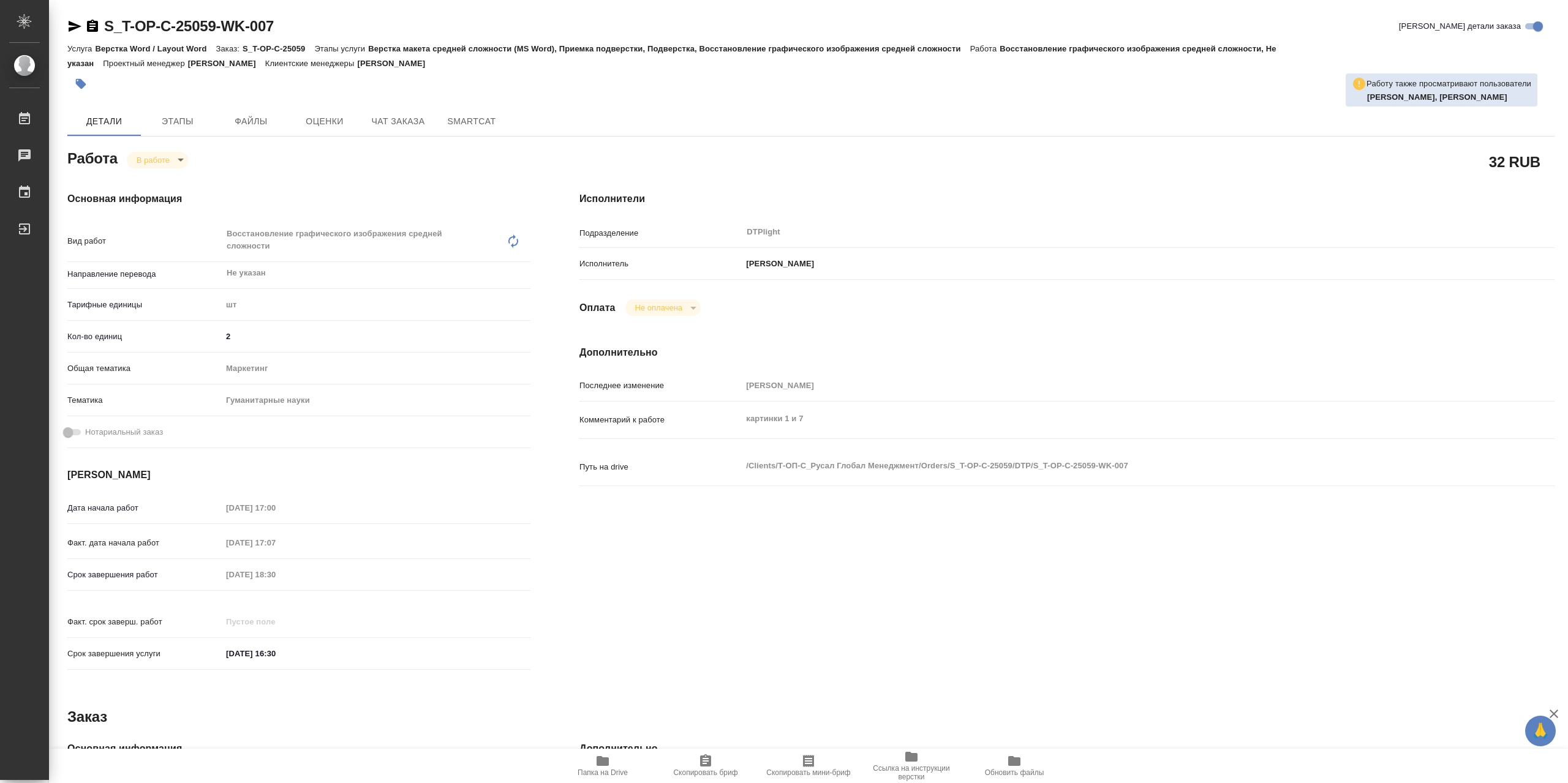
type textarea "x"
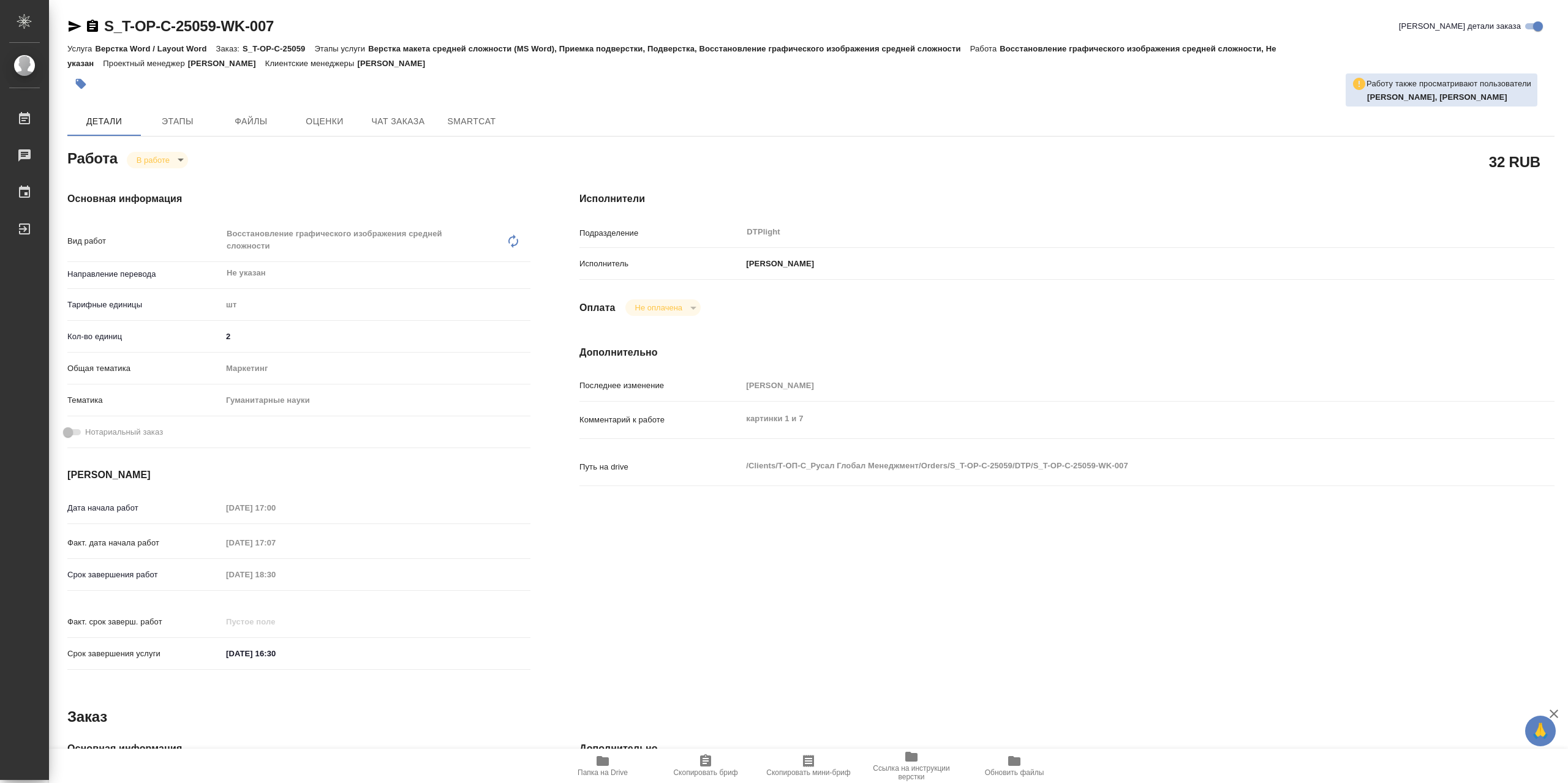
type textarea "x"
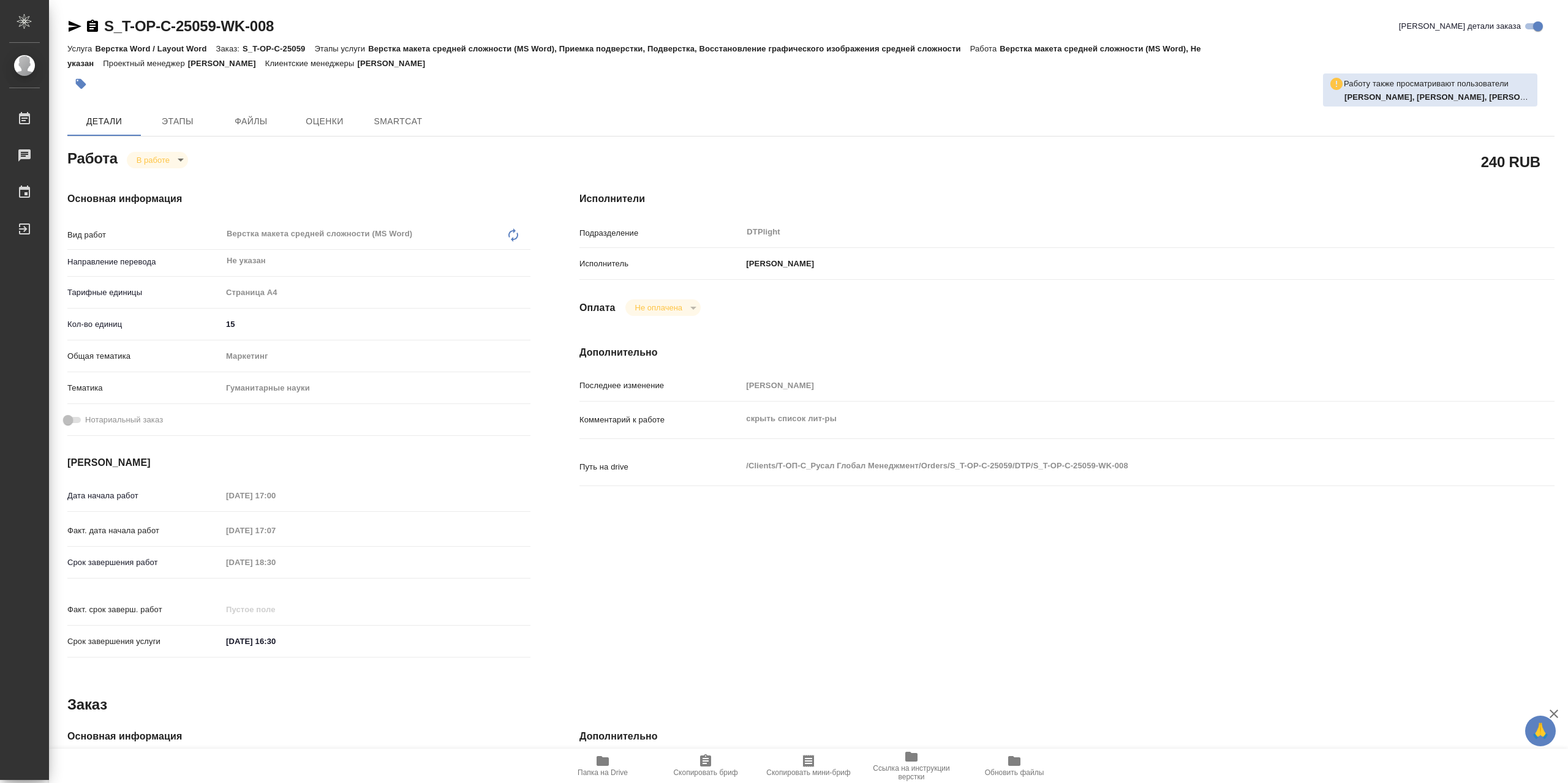
type textarea "x"
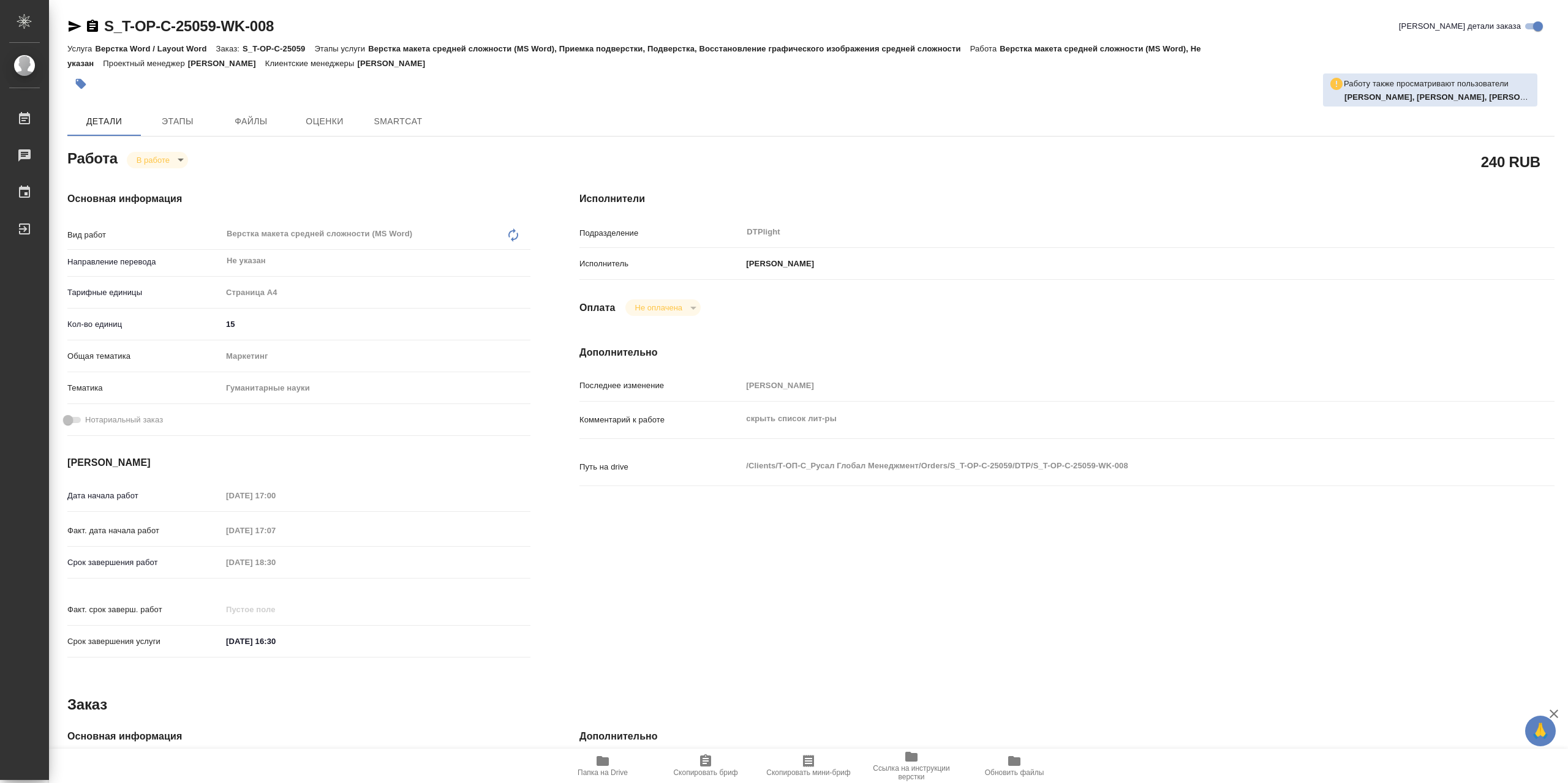
type textarea "x"
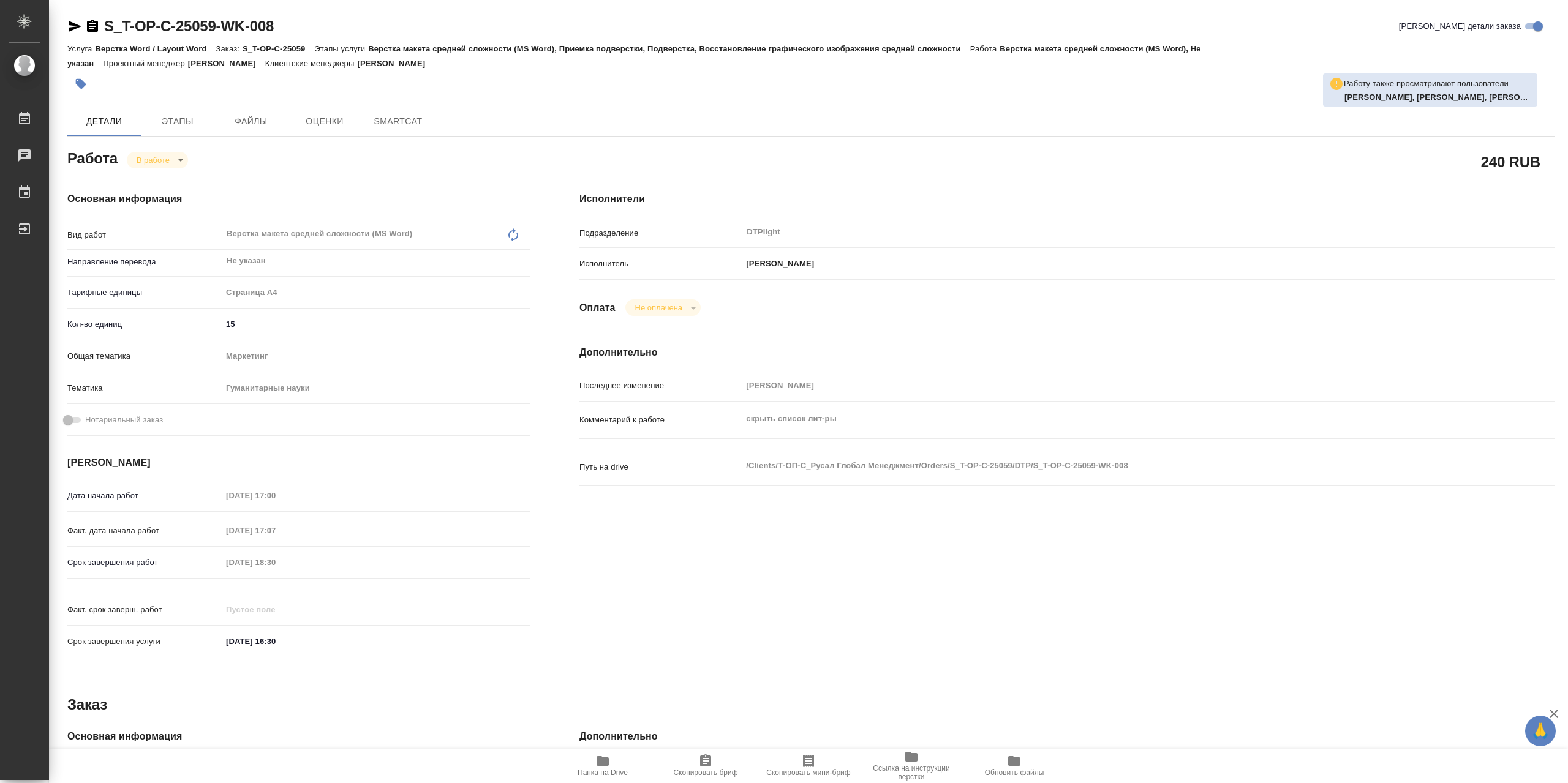
type textarea "x"
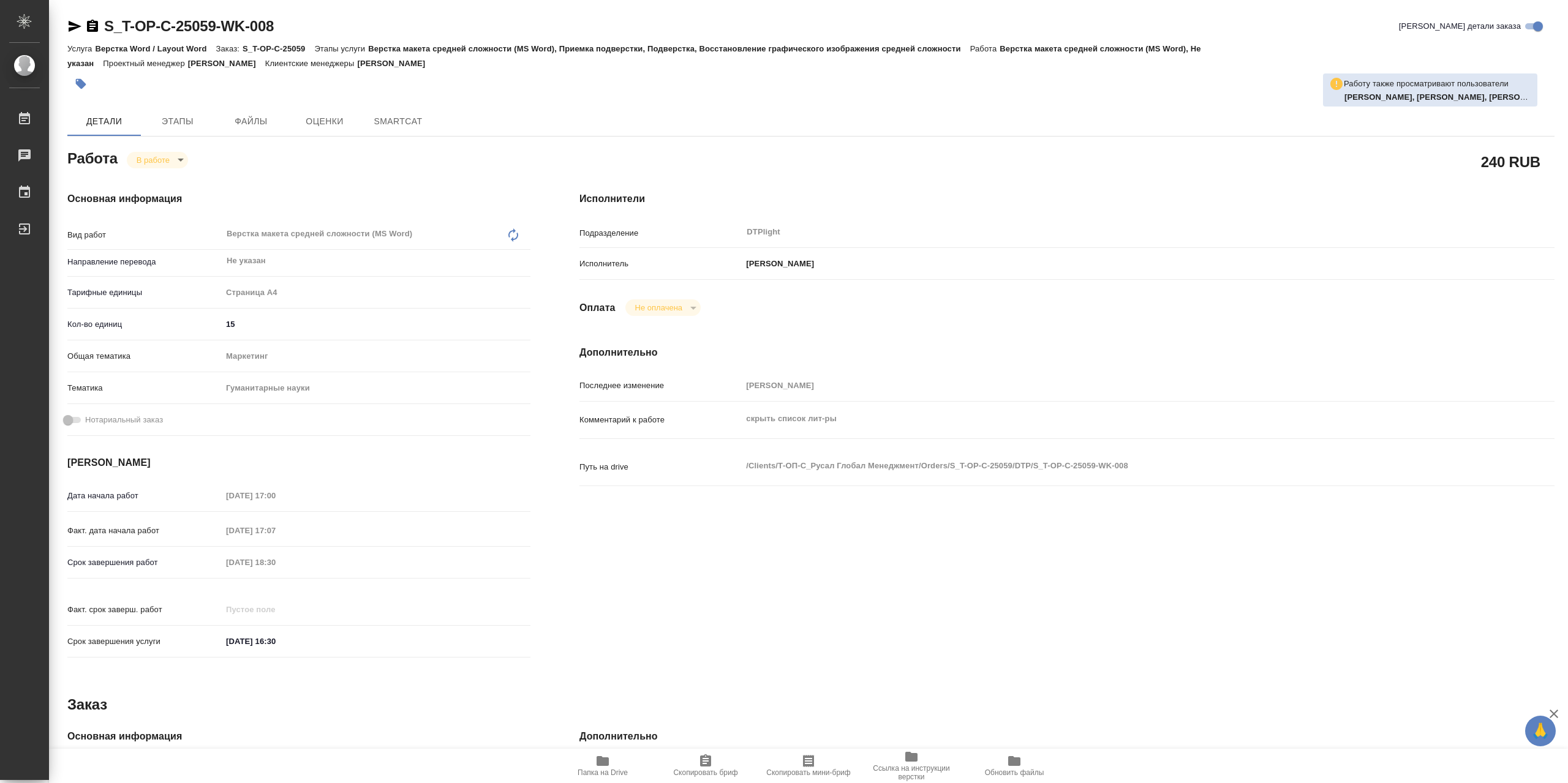
type textarea "x"
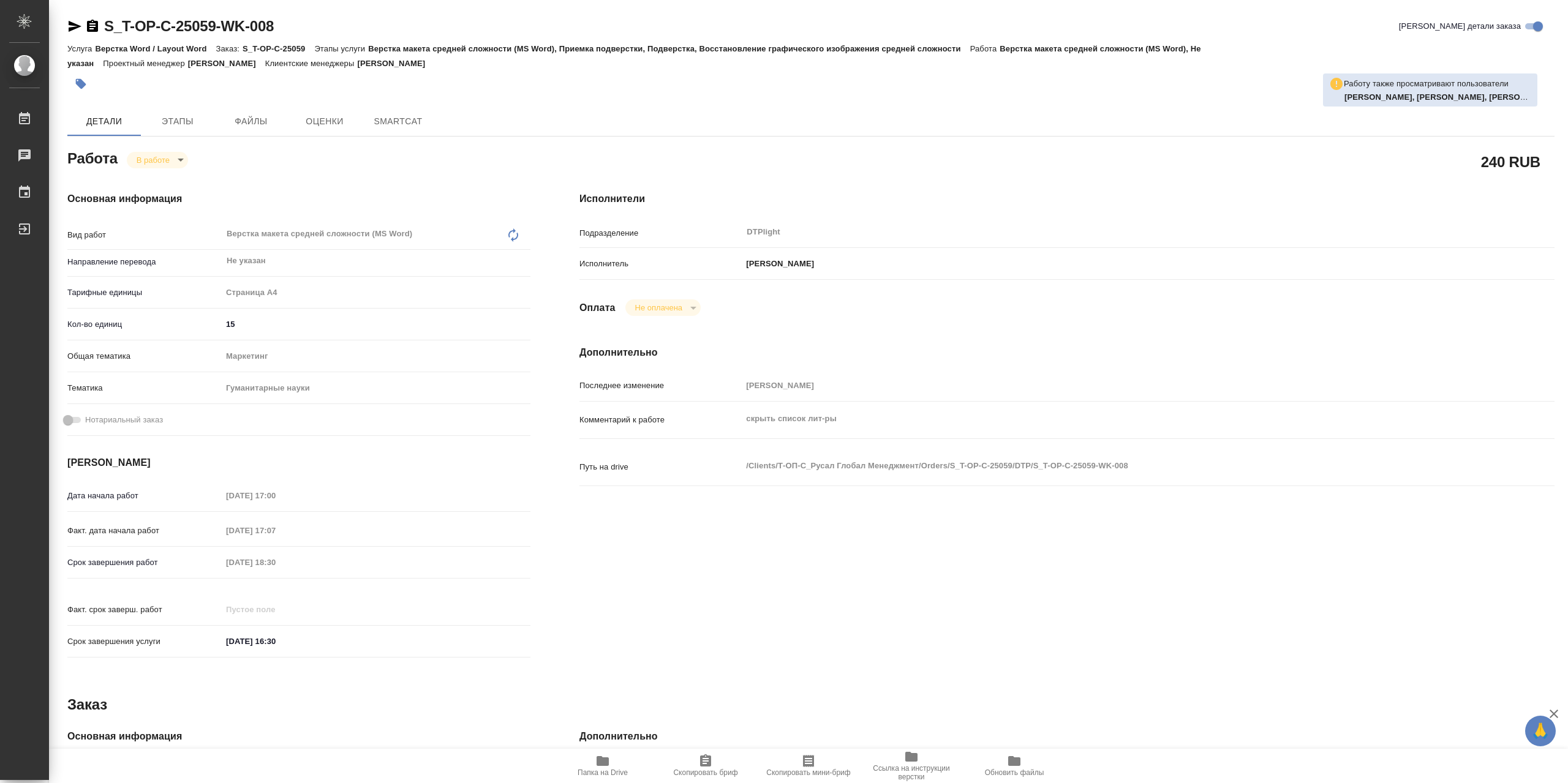
type textarea "x"
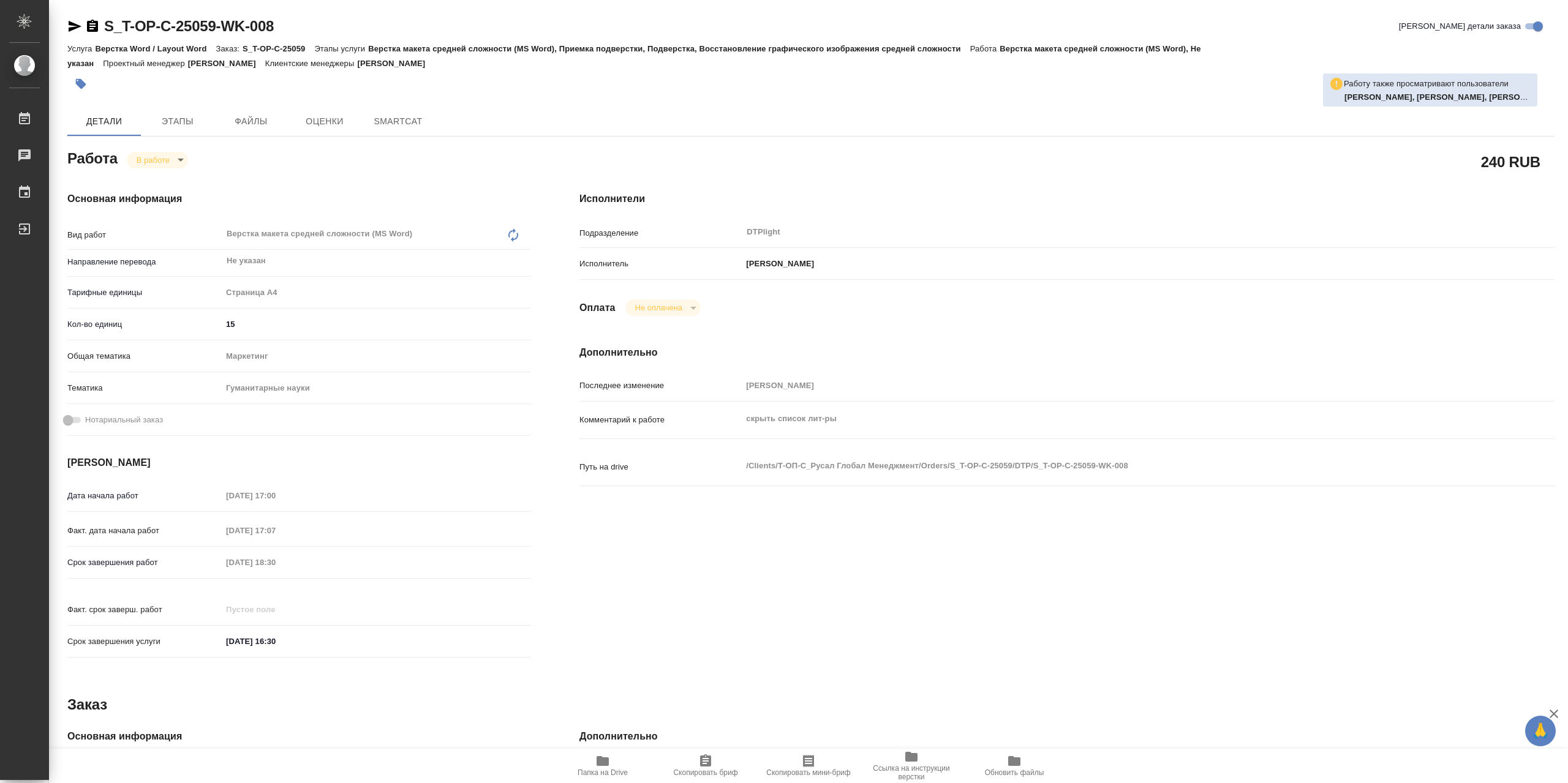
type textarea "x"
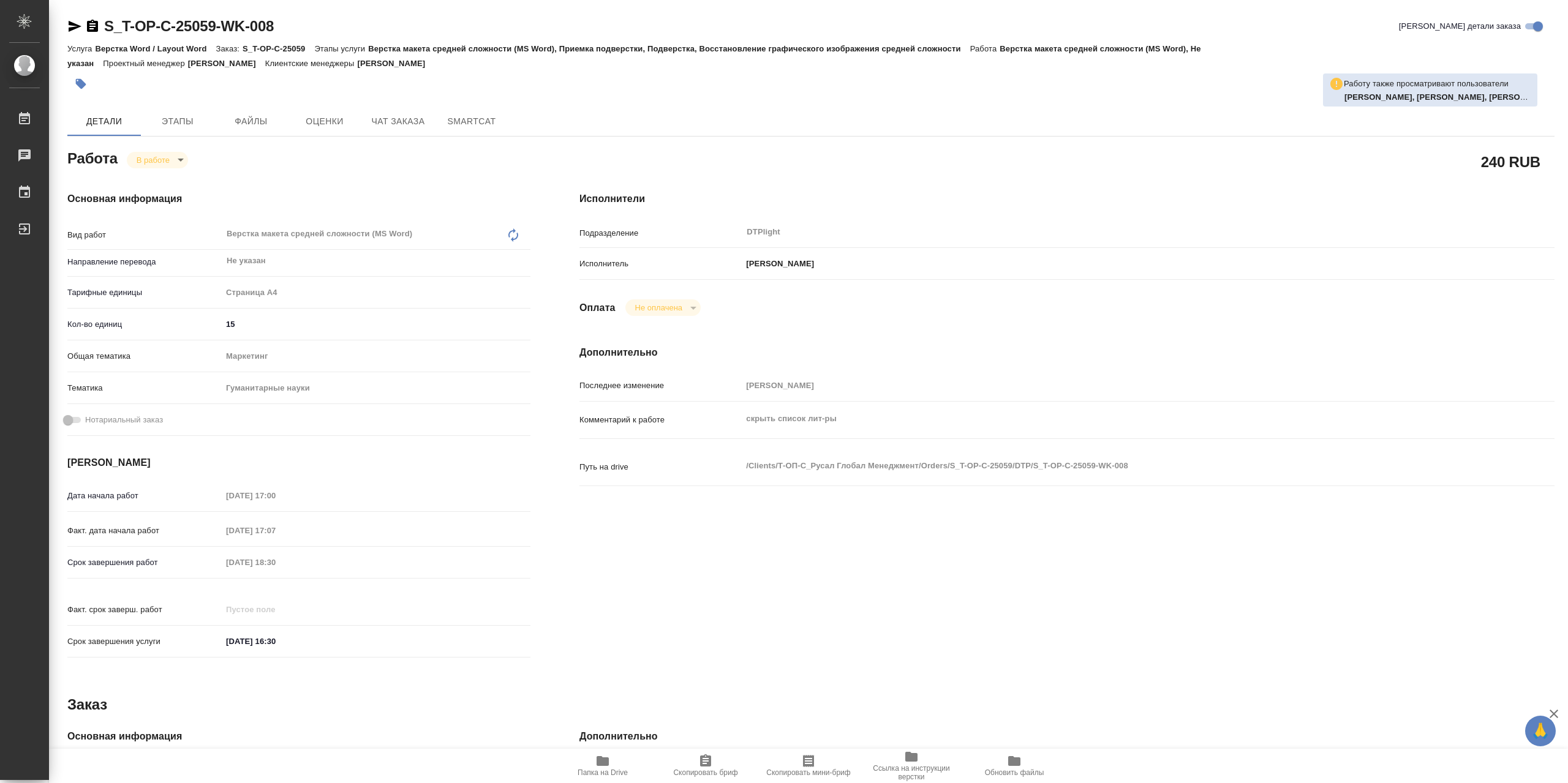
type textarea "x"
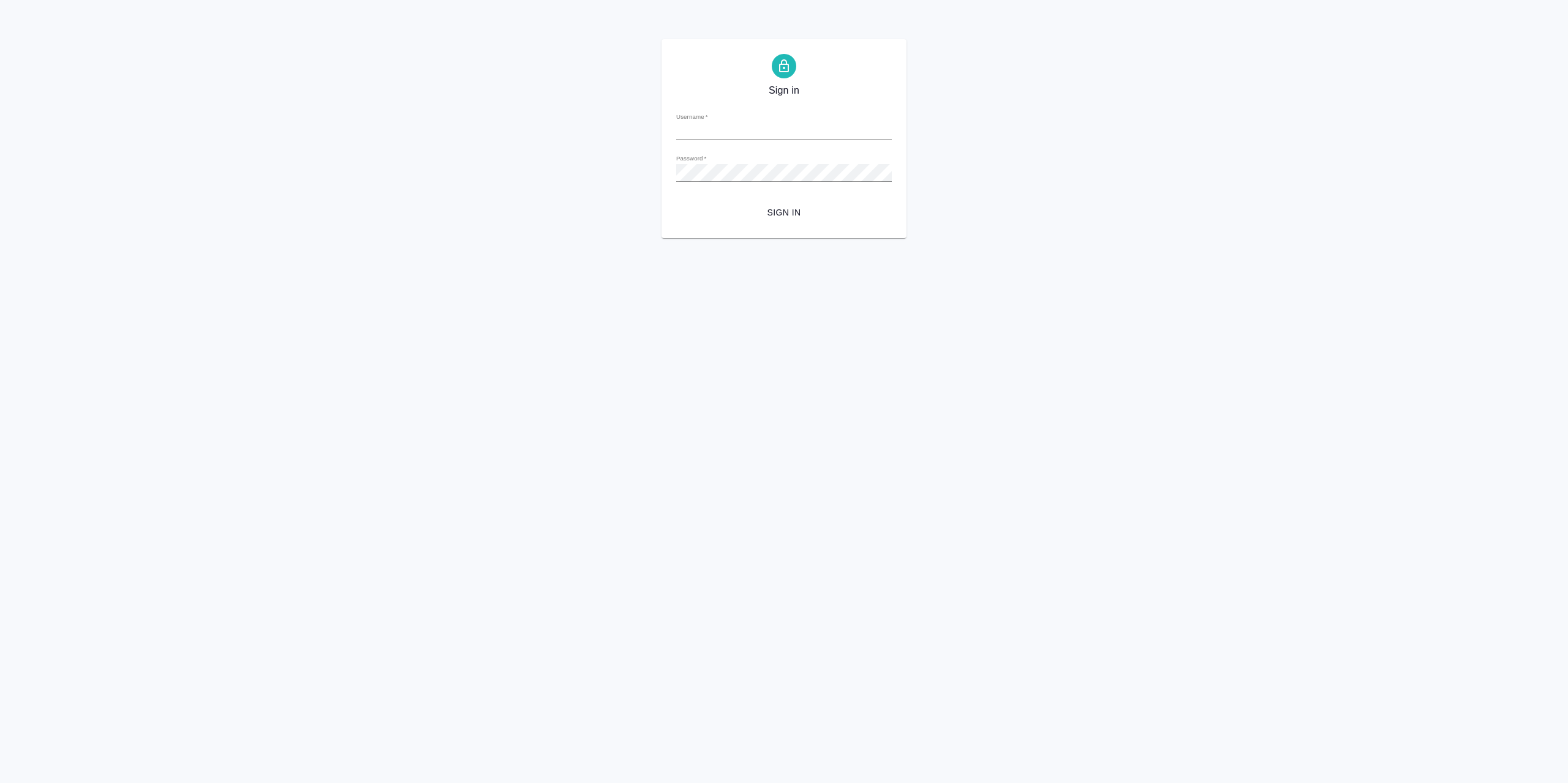
type input "[EMAIL_ADDRESS][DOMAIN_NAME]"
click at [817, 212] on span "Sign in" at bounding box center [784, 212] width 196 height 15
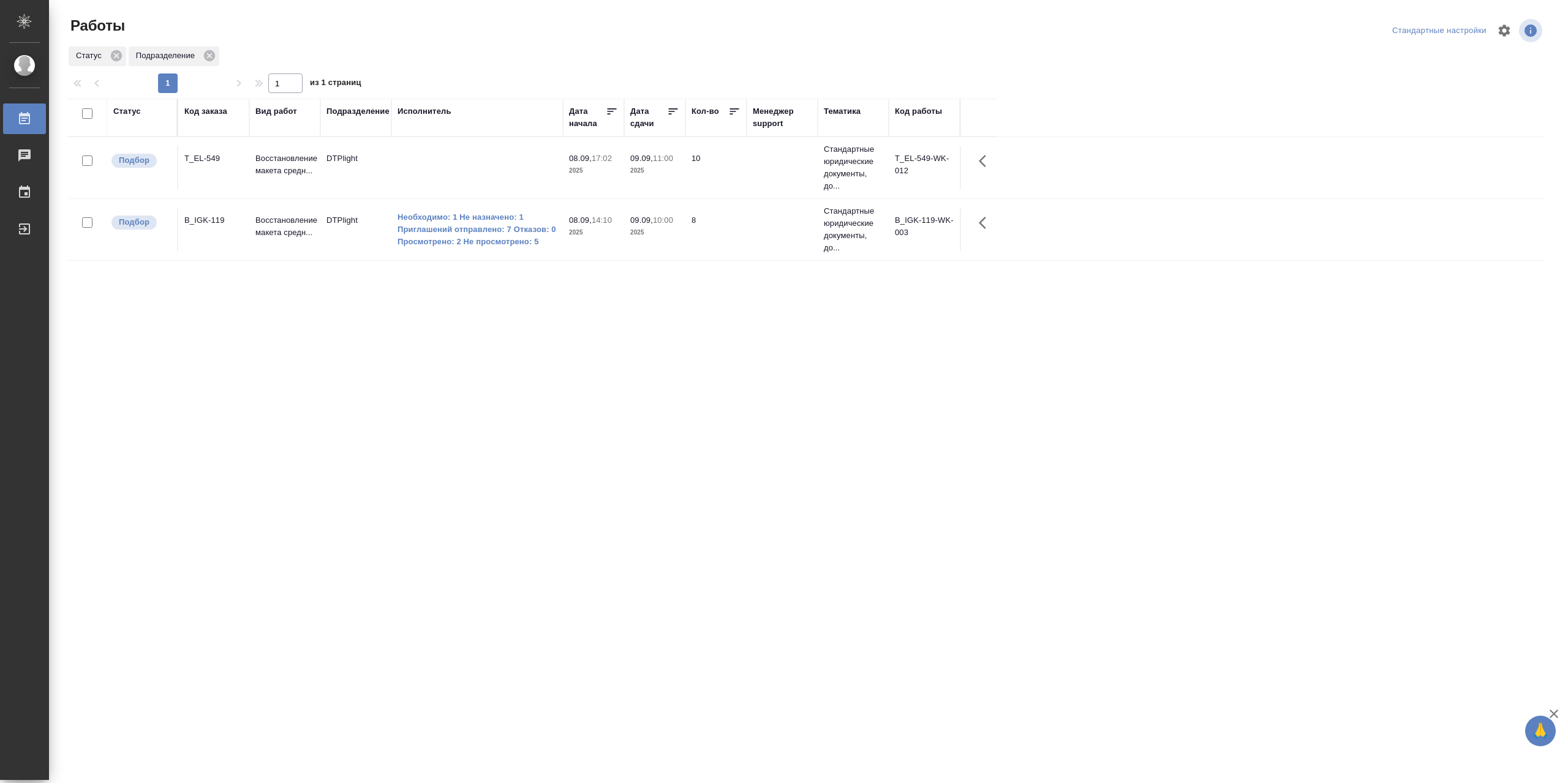
click at [513, 171] on td at bounding box center [477, 168] width 171 height 43
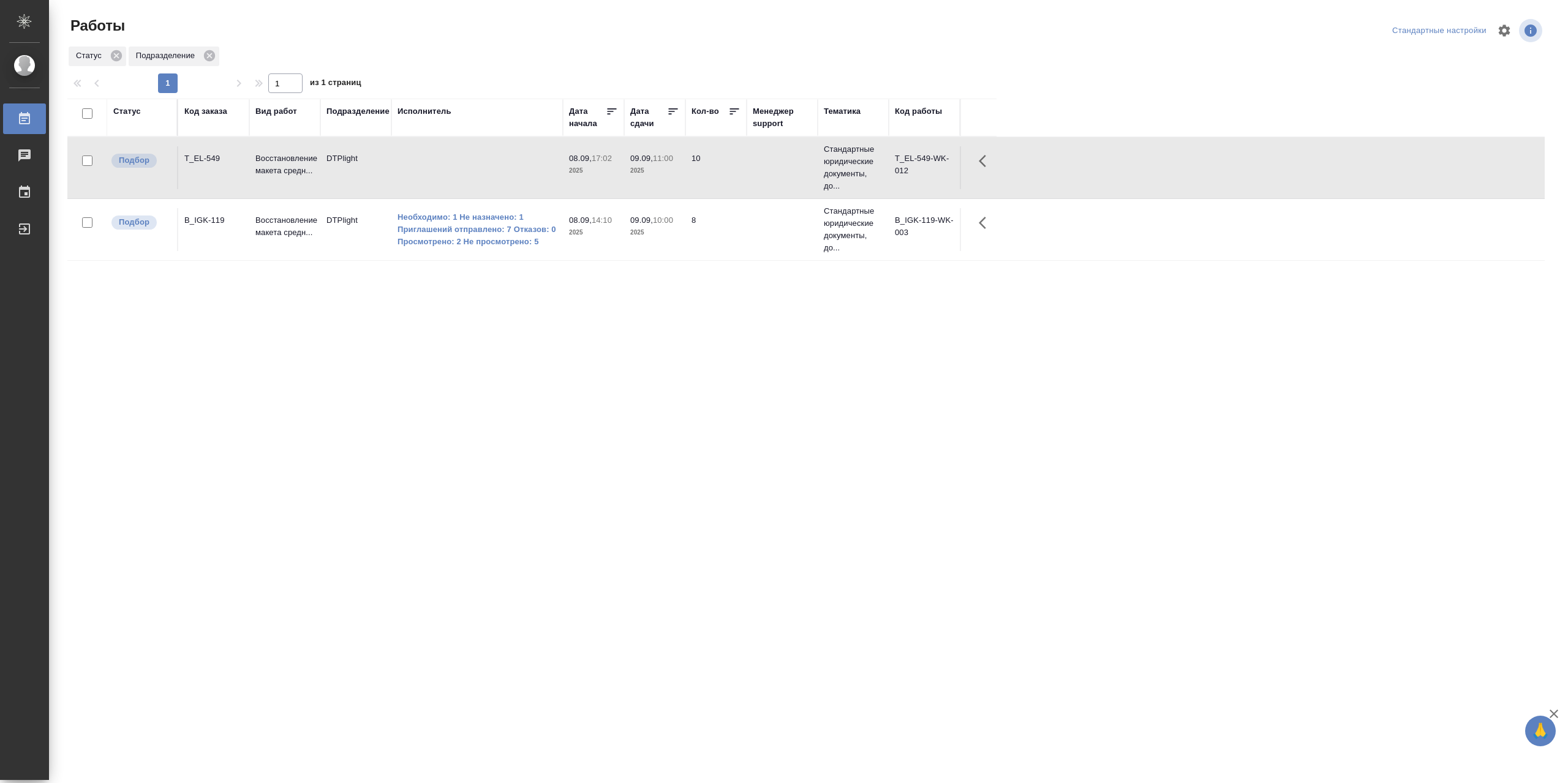
click at [513, 169] on td at bounding box center [477, 168] width 171 height 43
click at [508, 169] on td at bounding box center [477, 168] width 171 height 43
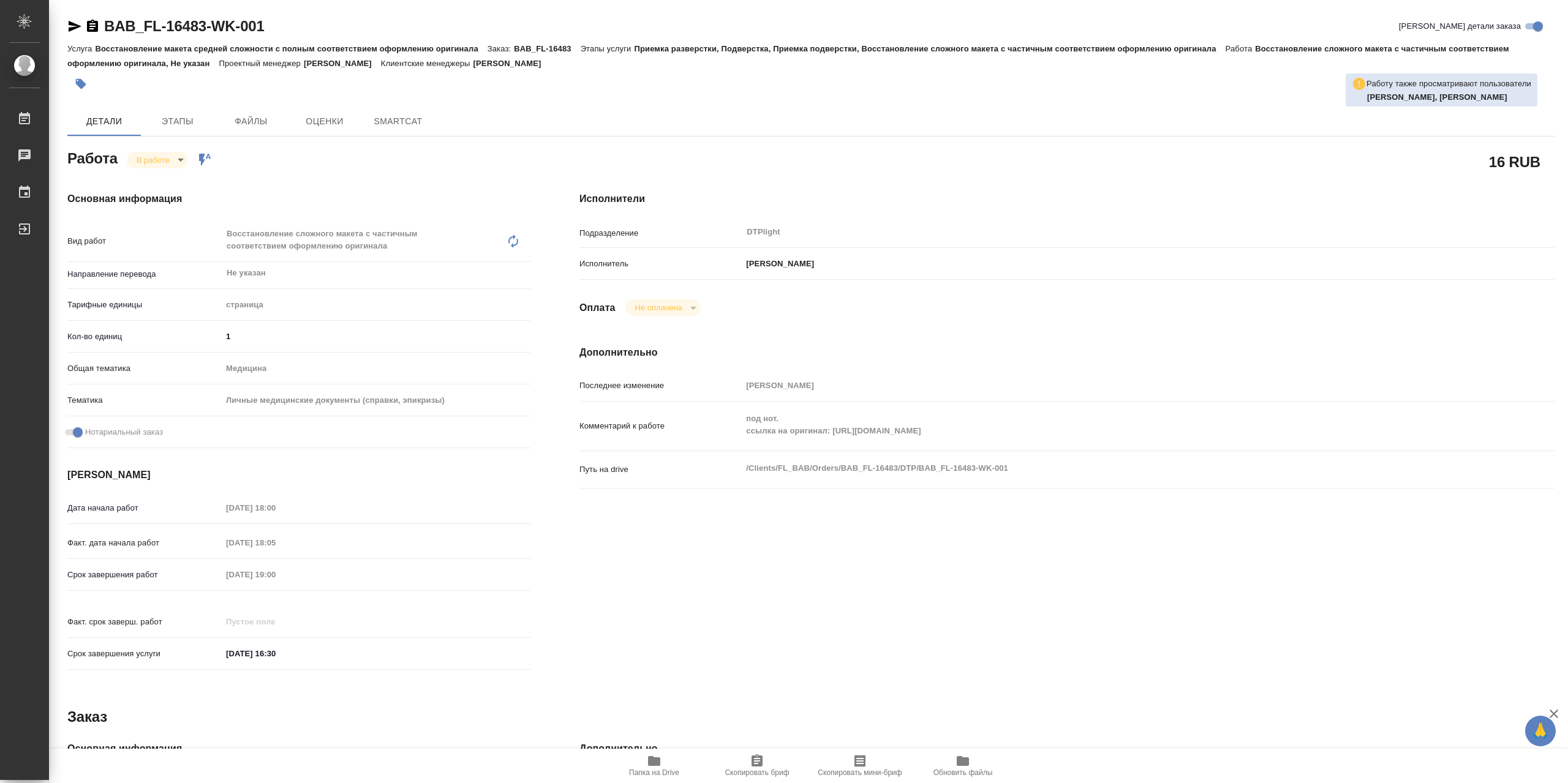
type textarea "x"
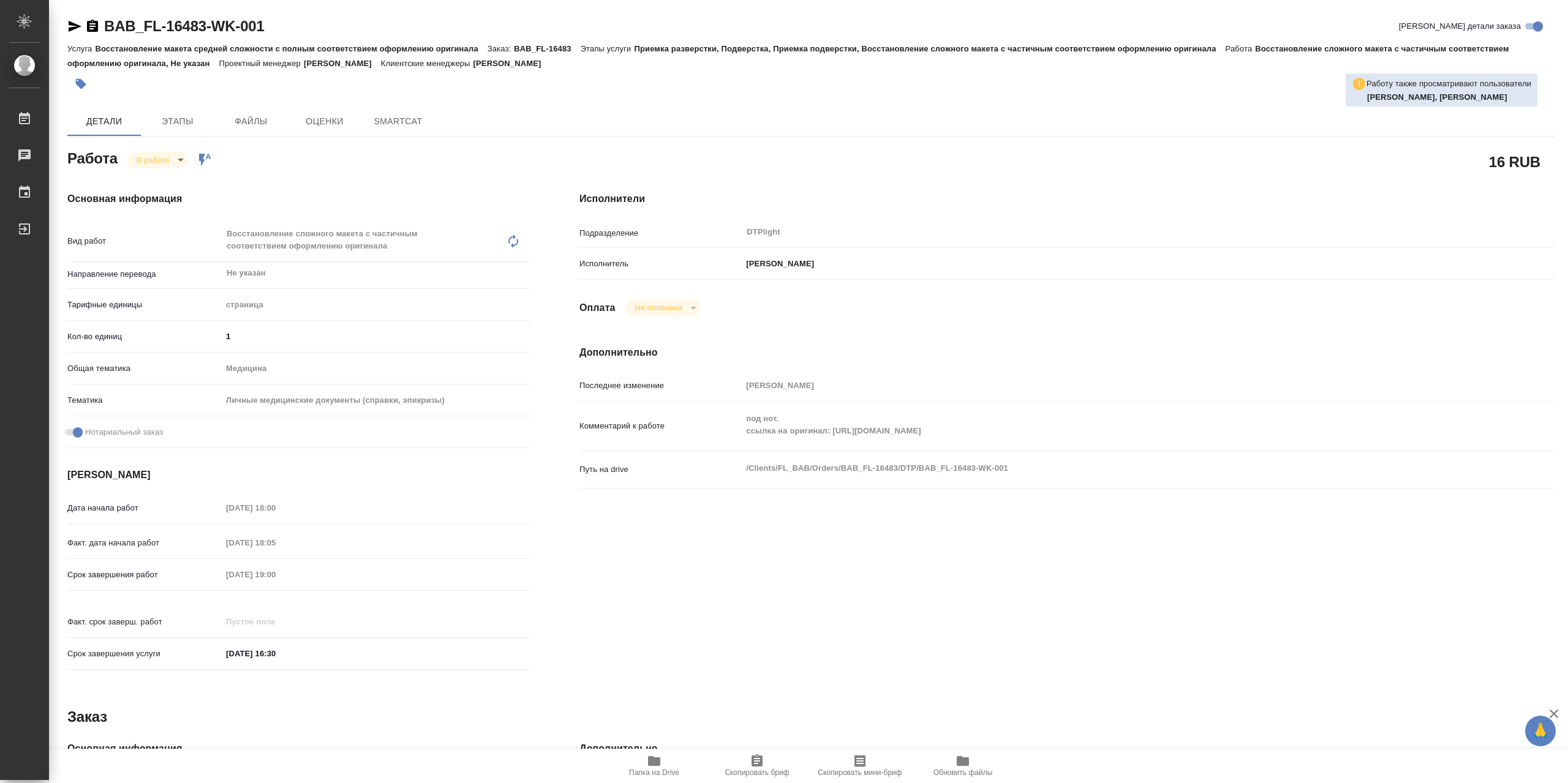
type textarea "x"
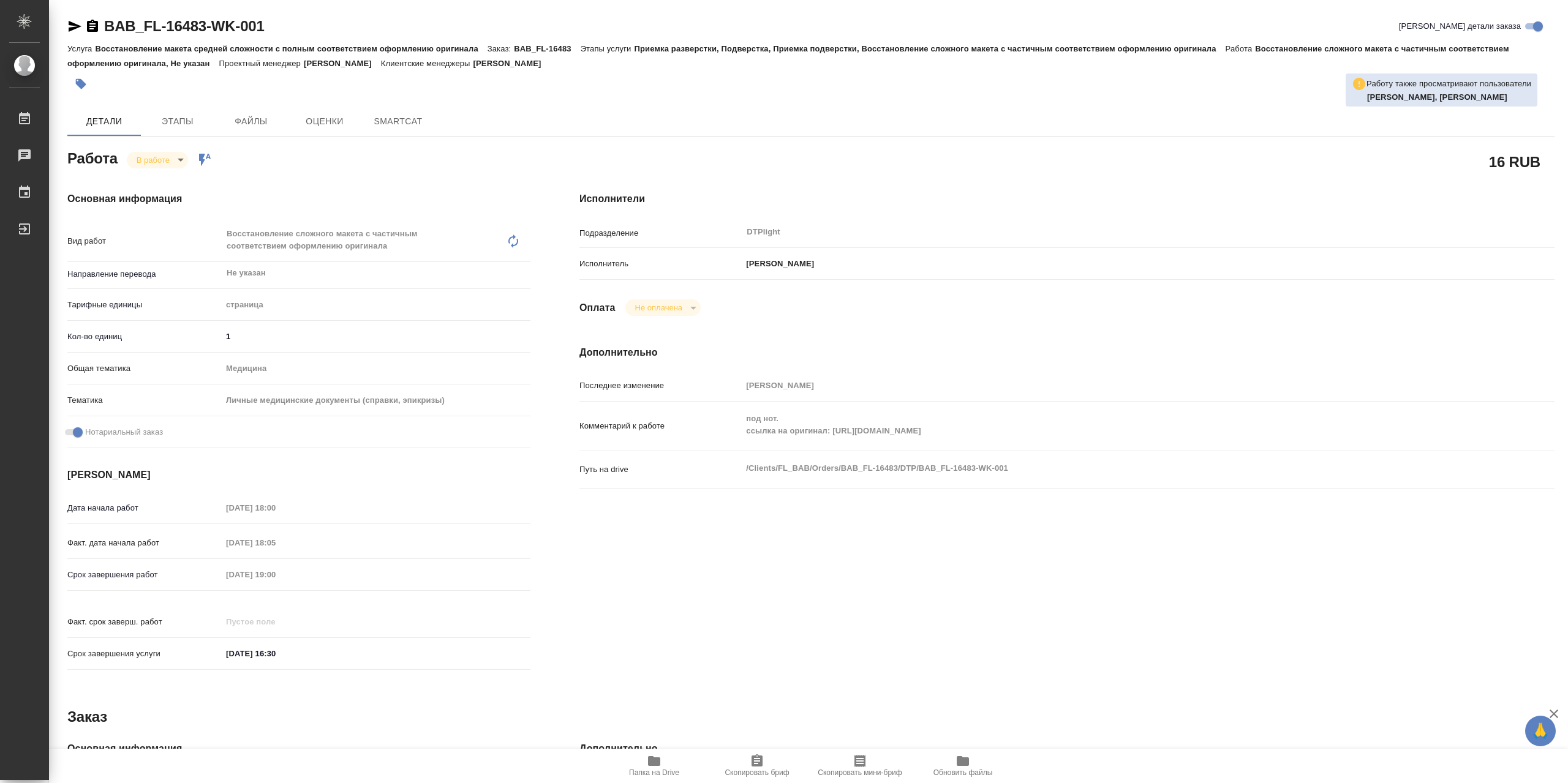
type textarea "x"
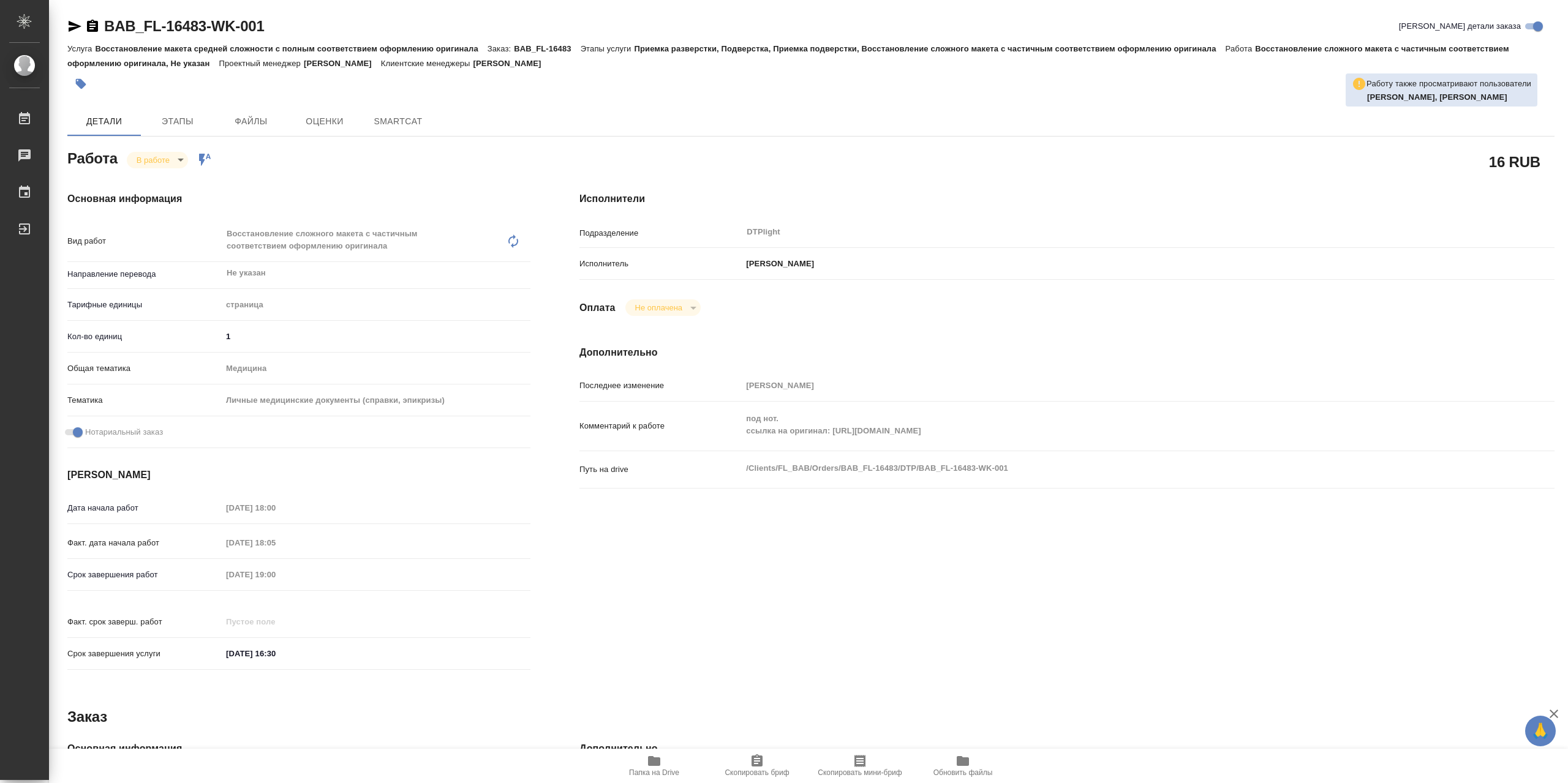
type textarea "x"
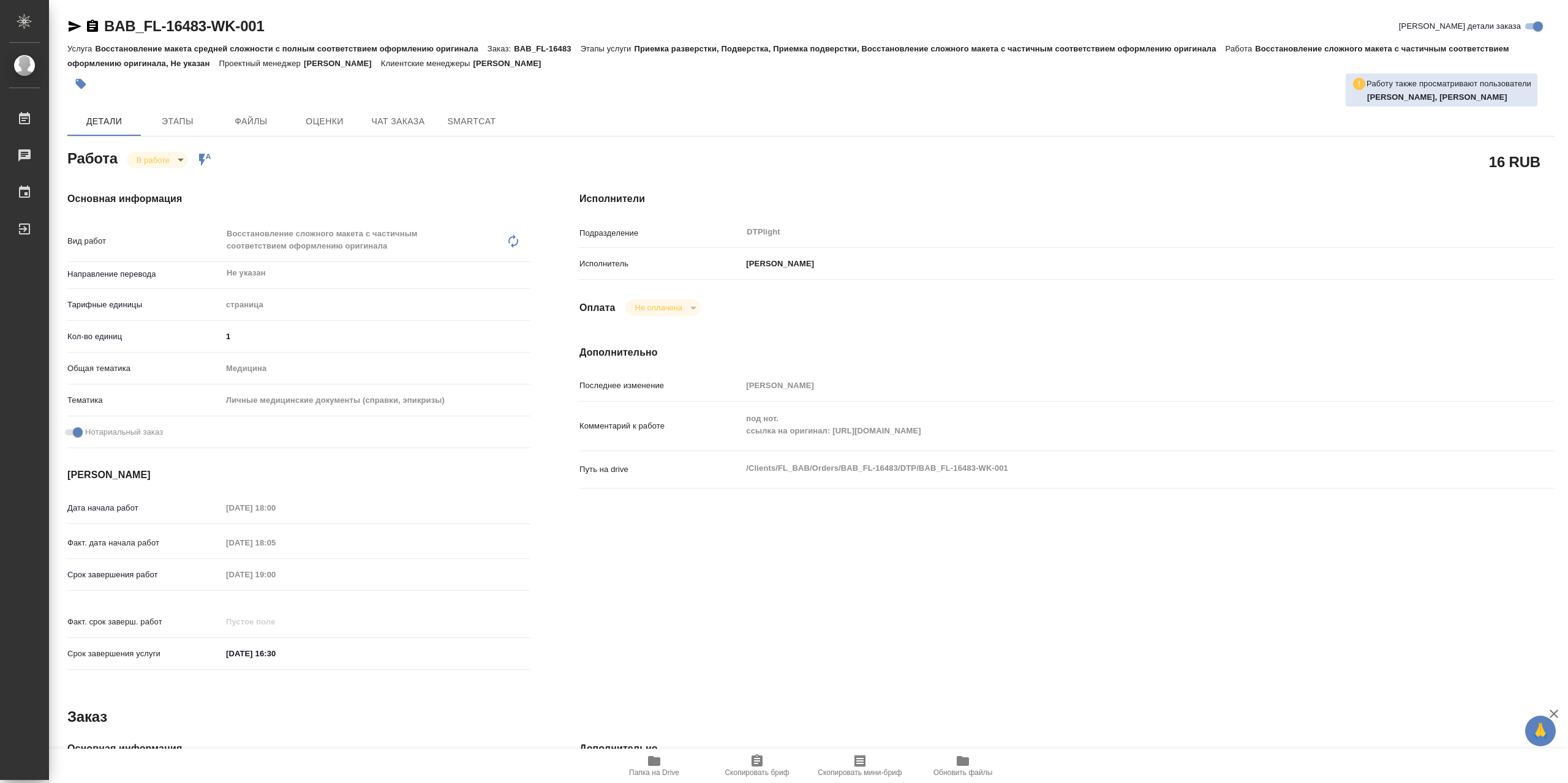
type textarea "x"
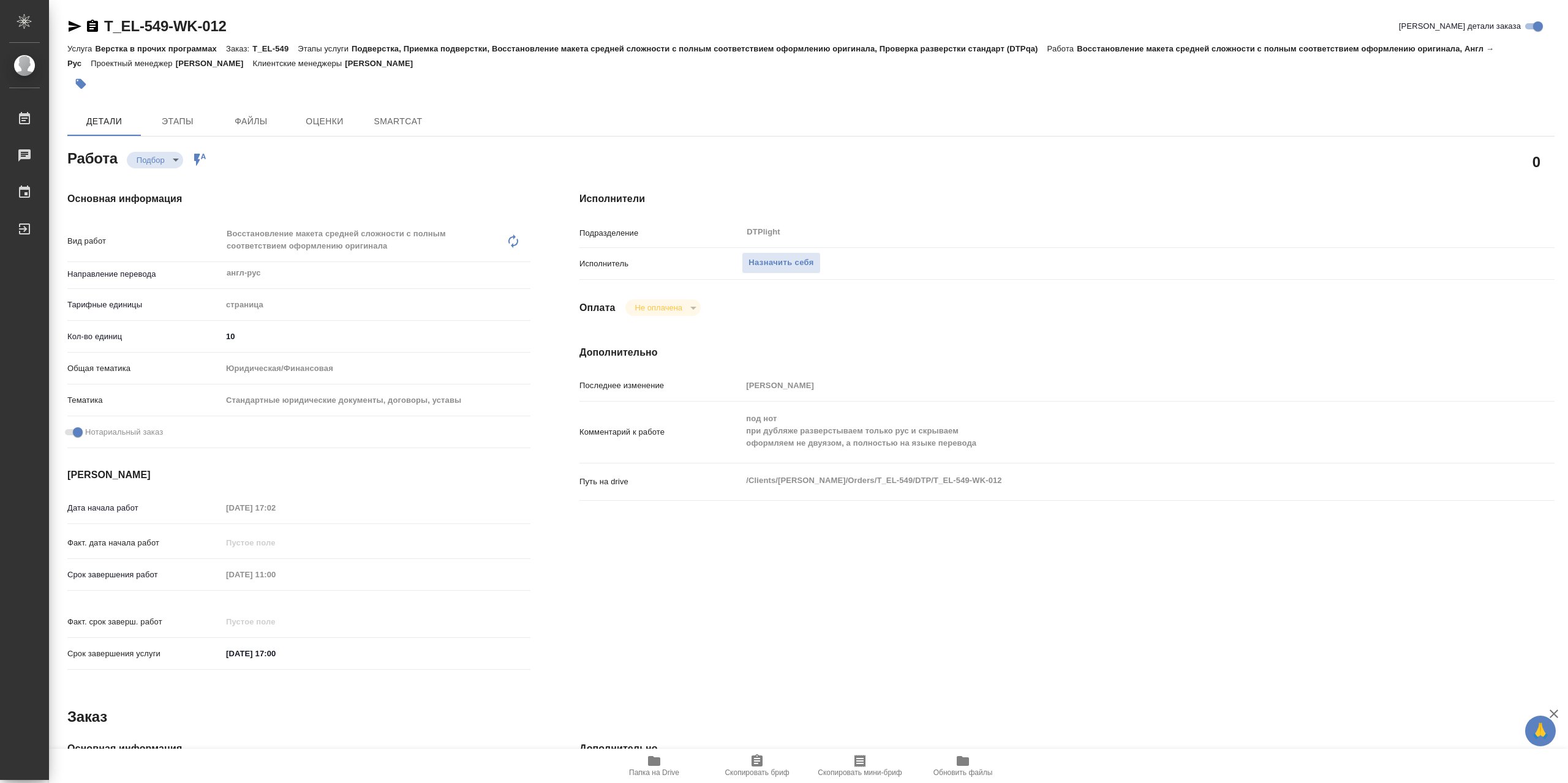
type textarea "x"
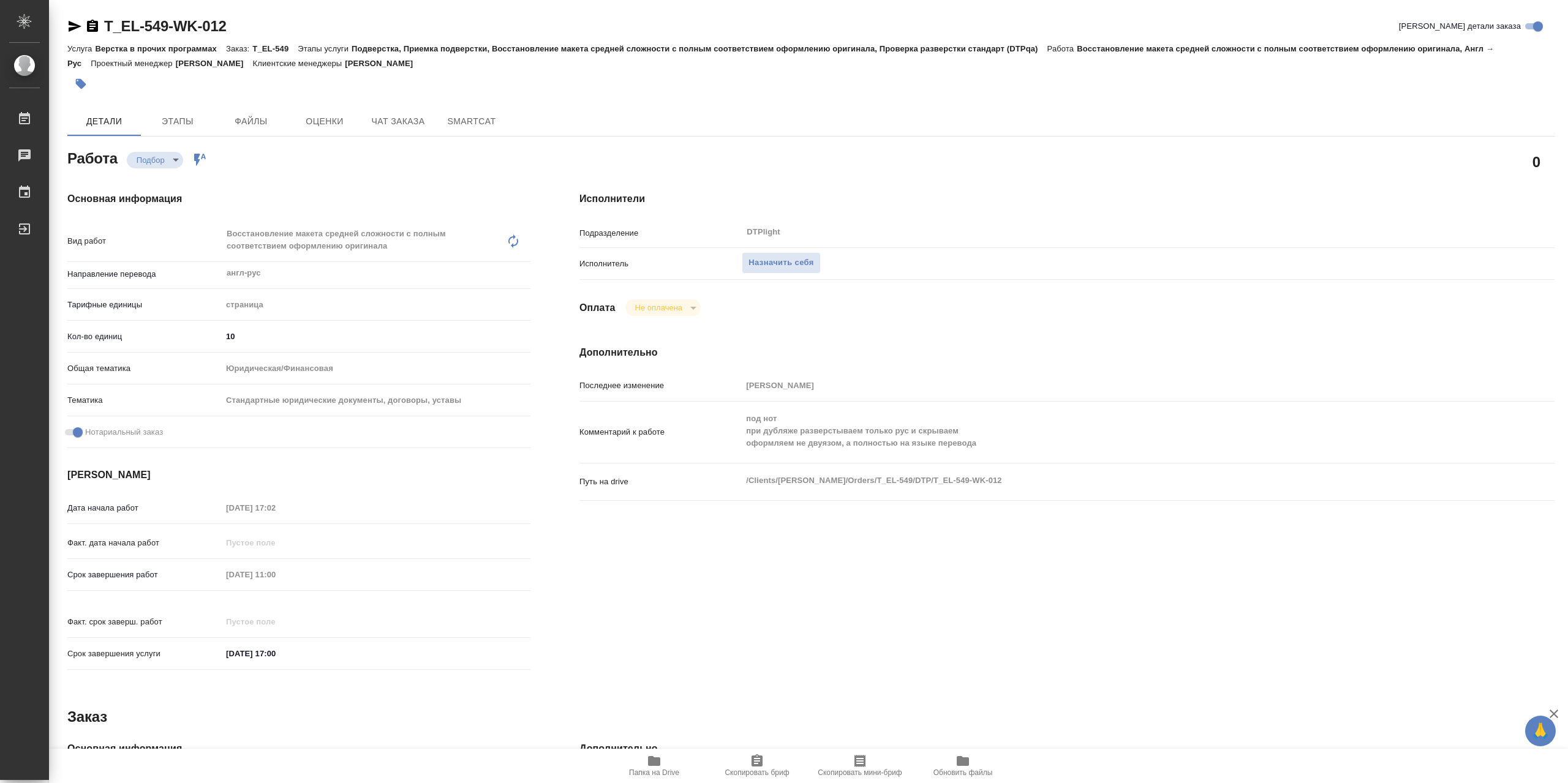
type textarea "x"
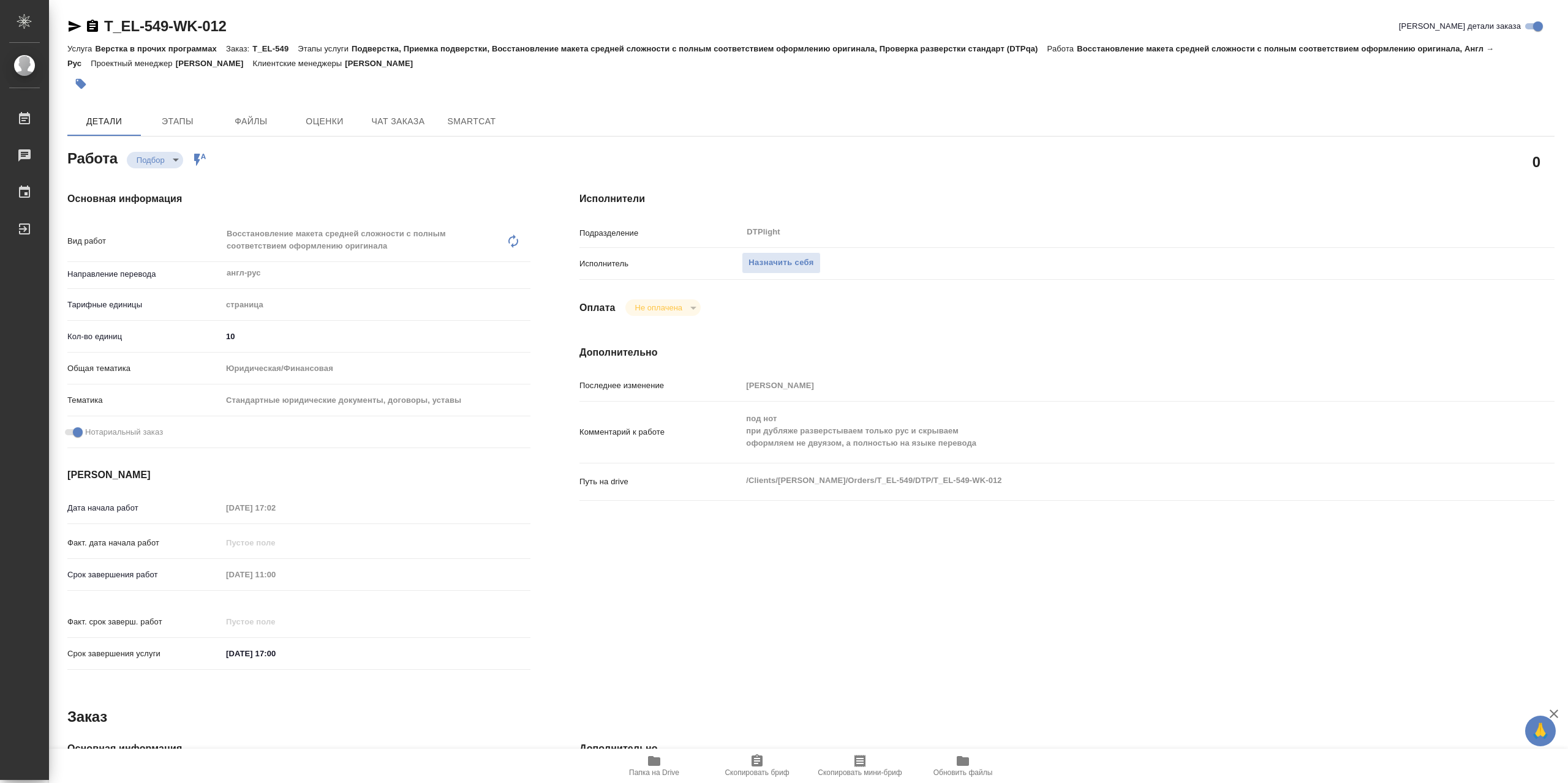
type textarea "x"
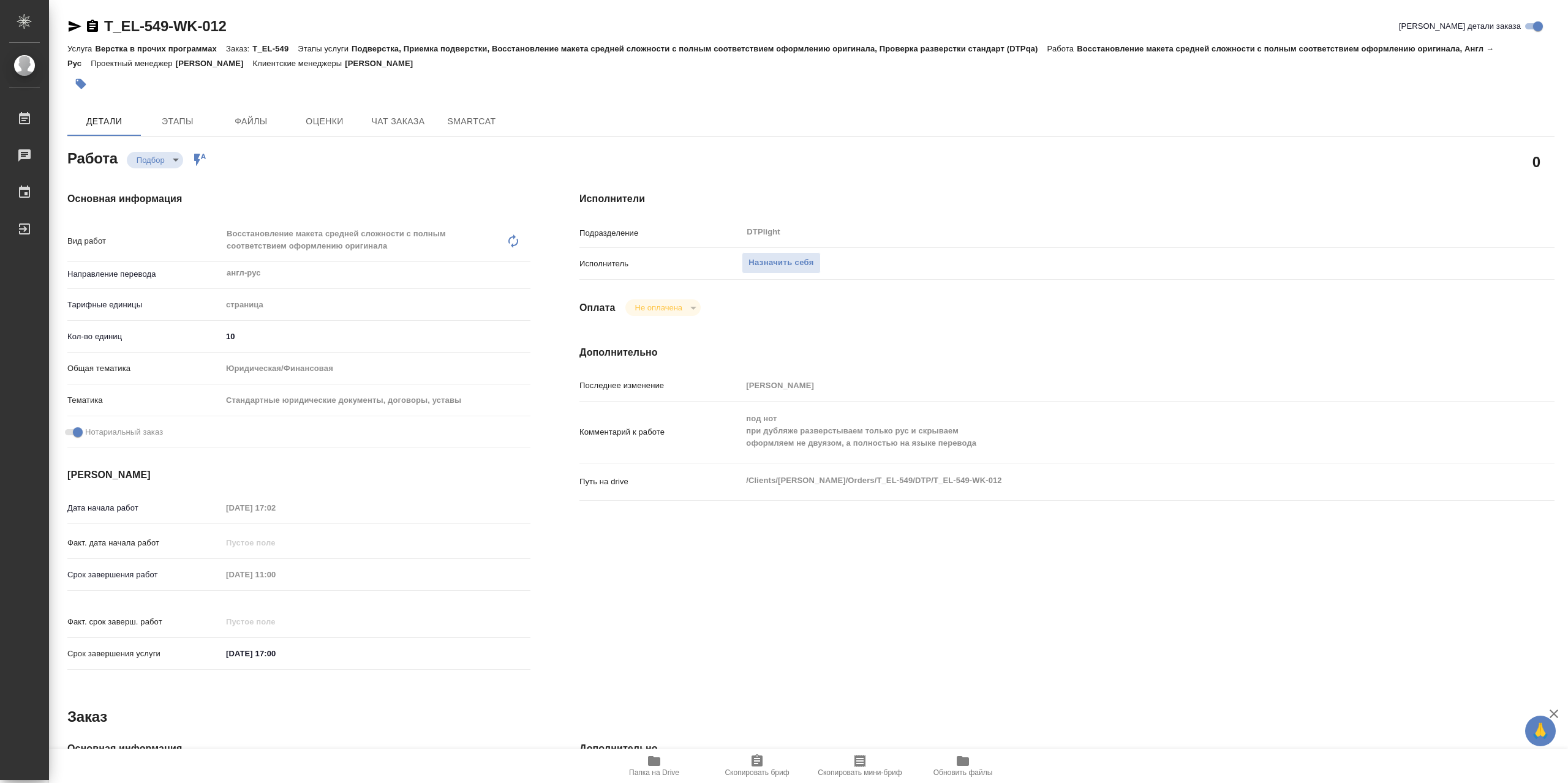
click at [658, 757] on icon "button" at bounding box center [654, 761] width 12 height 10
